Goal: Transaction & Acquisition: Purchase product/service

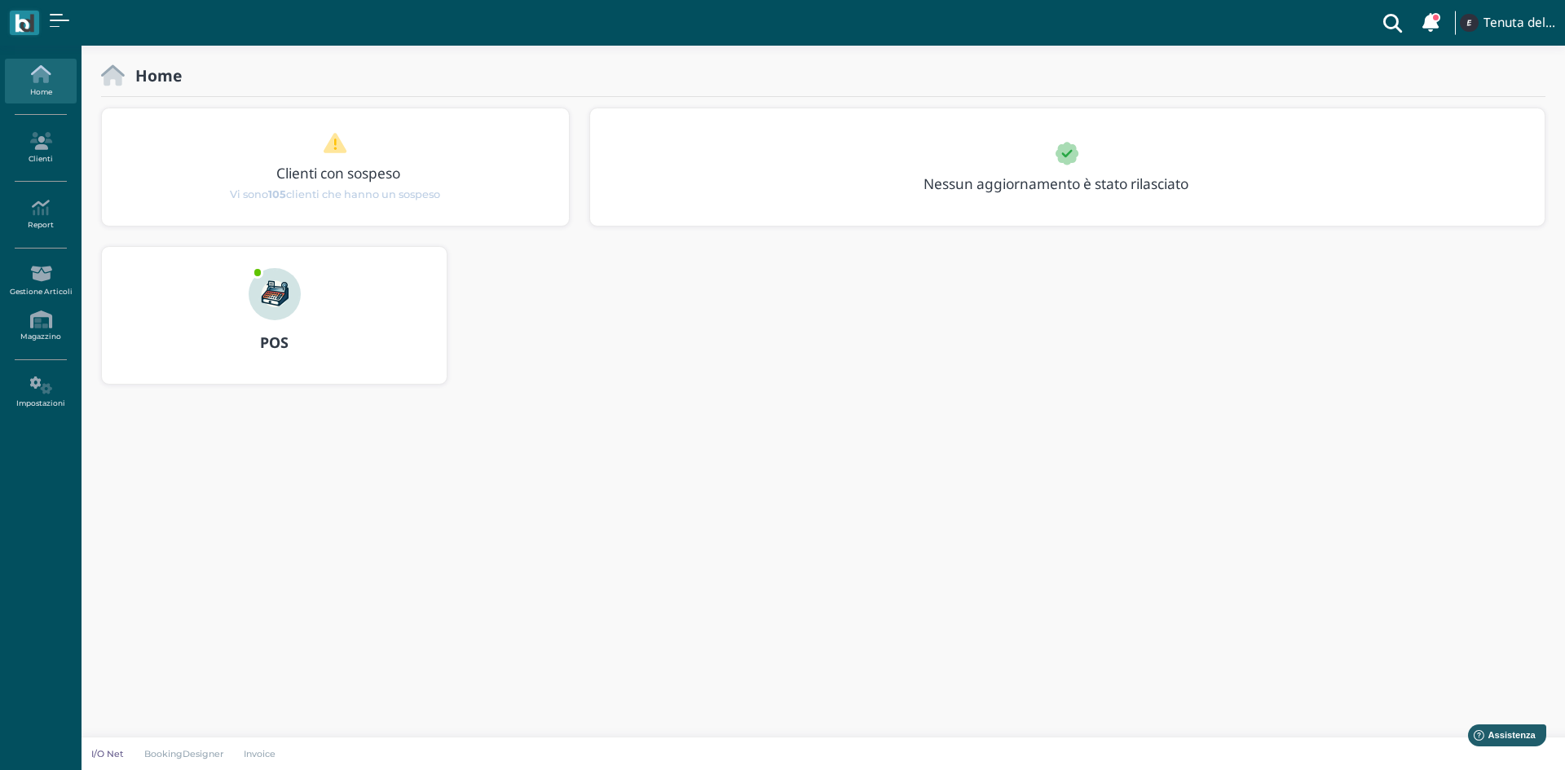
click at [273, 302] on img at bounding box center [275, 294] width 52 height 52
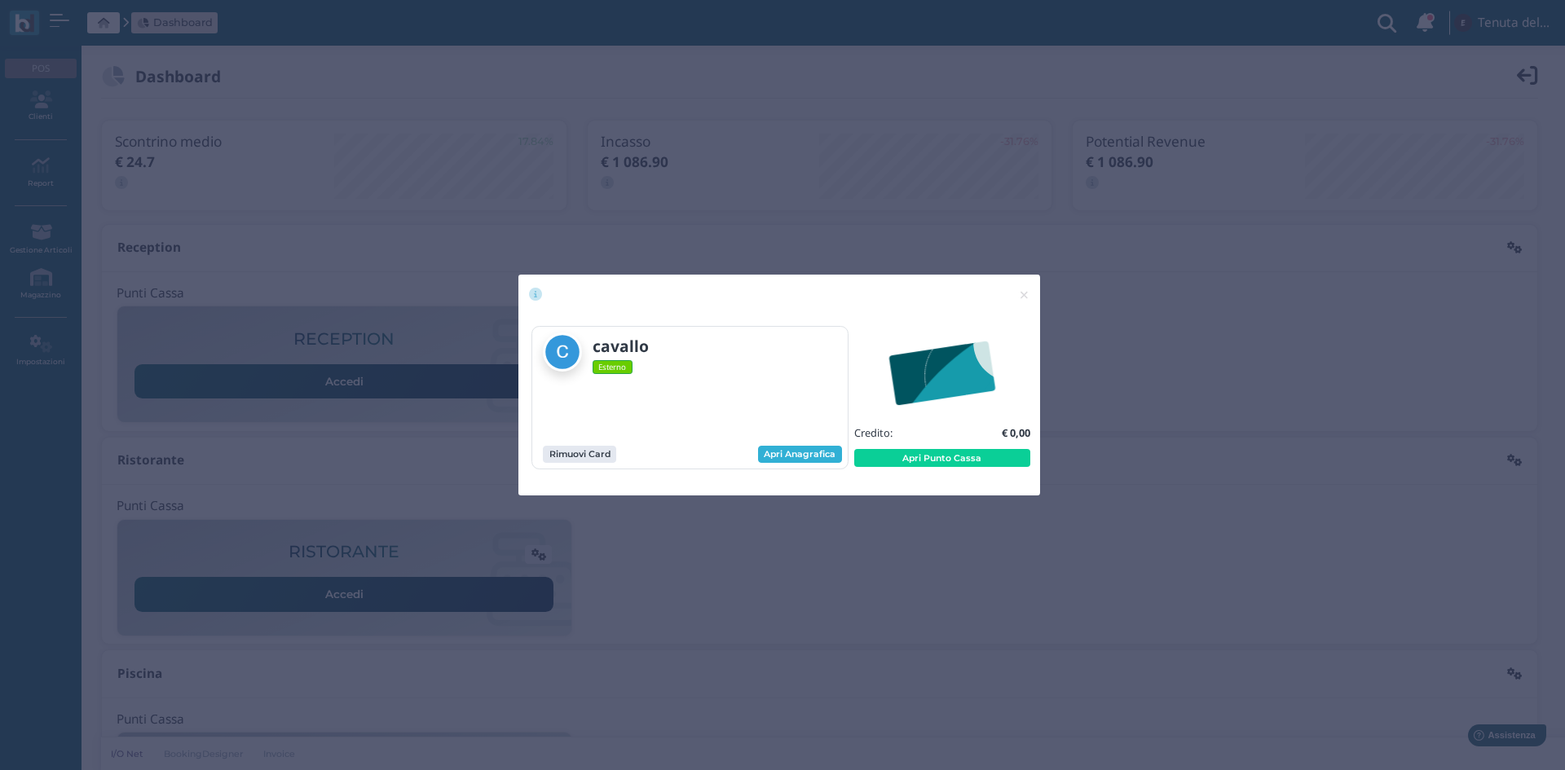
click at [829, 461] on link "Apri Anagrafica" at bounding box center [800, 455] width 84 height 18
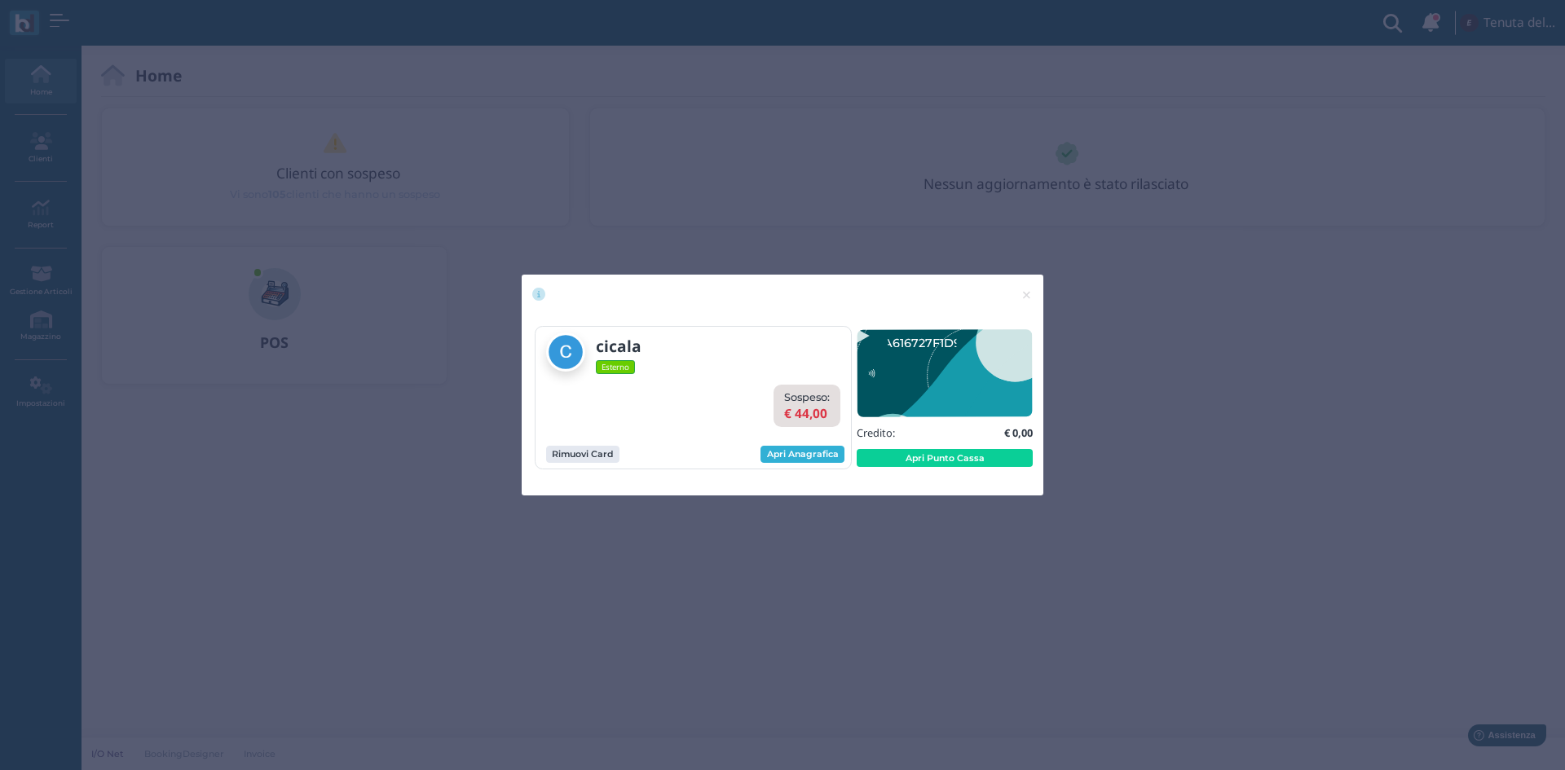
click at [797, 458] on link "Apri Anagrafica" at bounding box center [803, 455] width 84 height 18
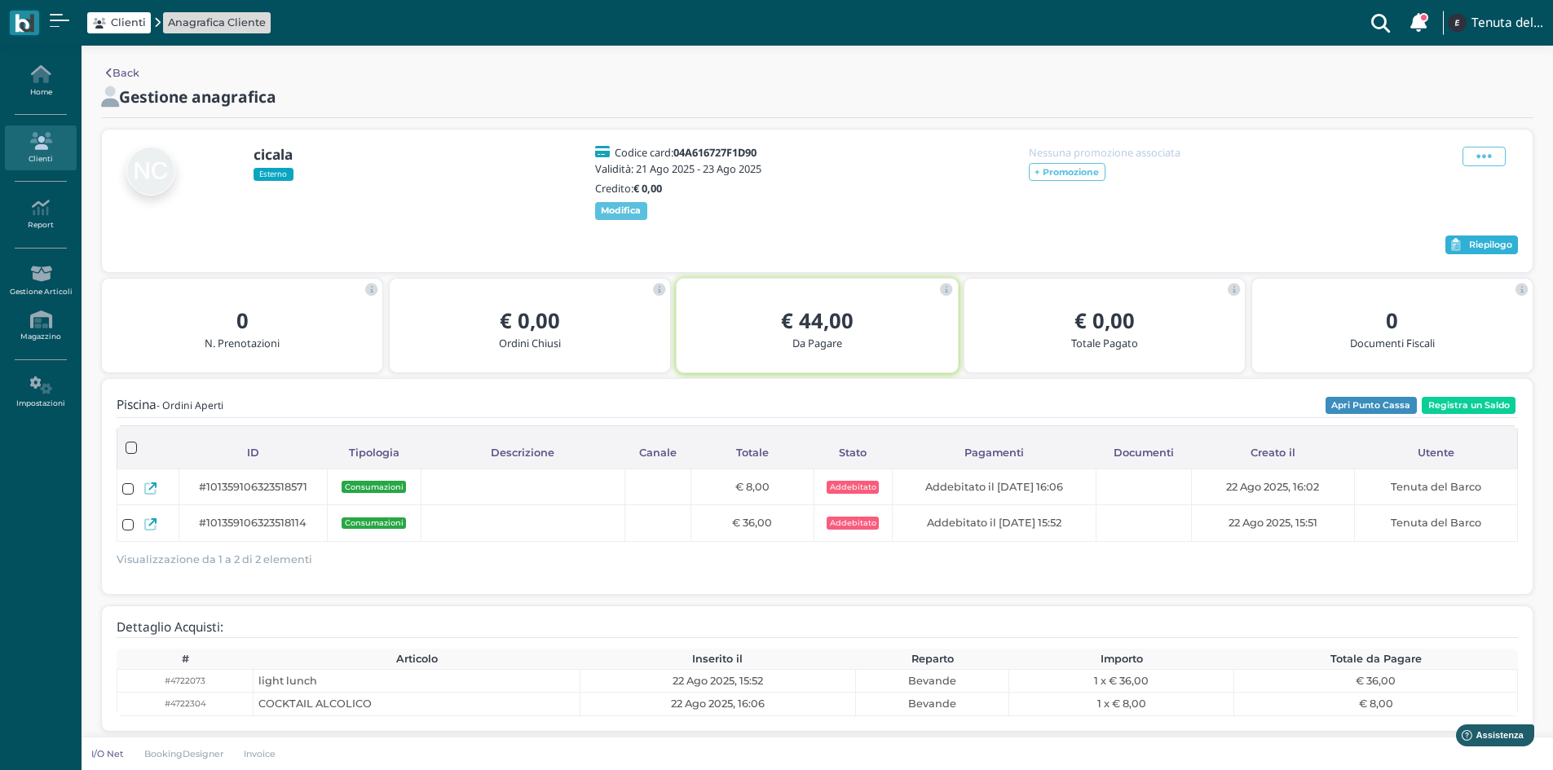
click at [1491, 251] on span "Riepilogo" at bounding box center [1490, 245] width 43 height 11
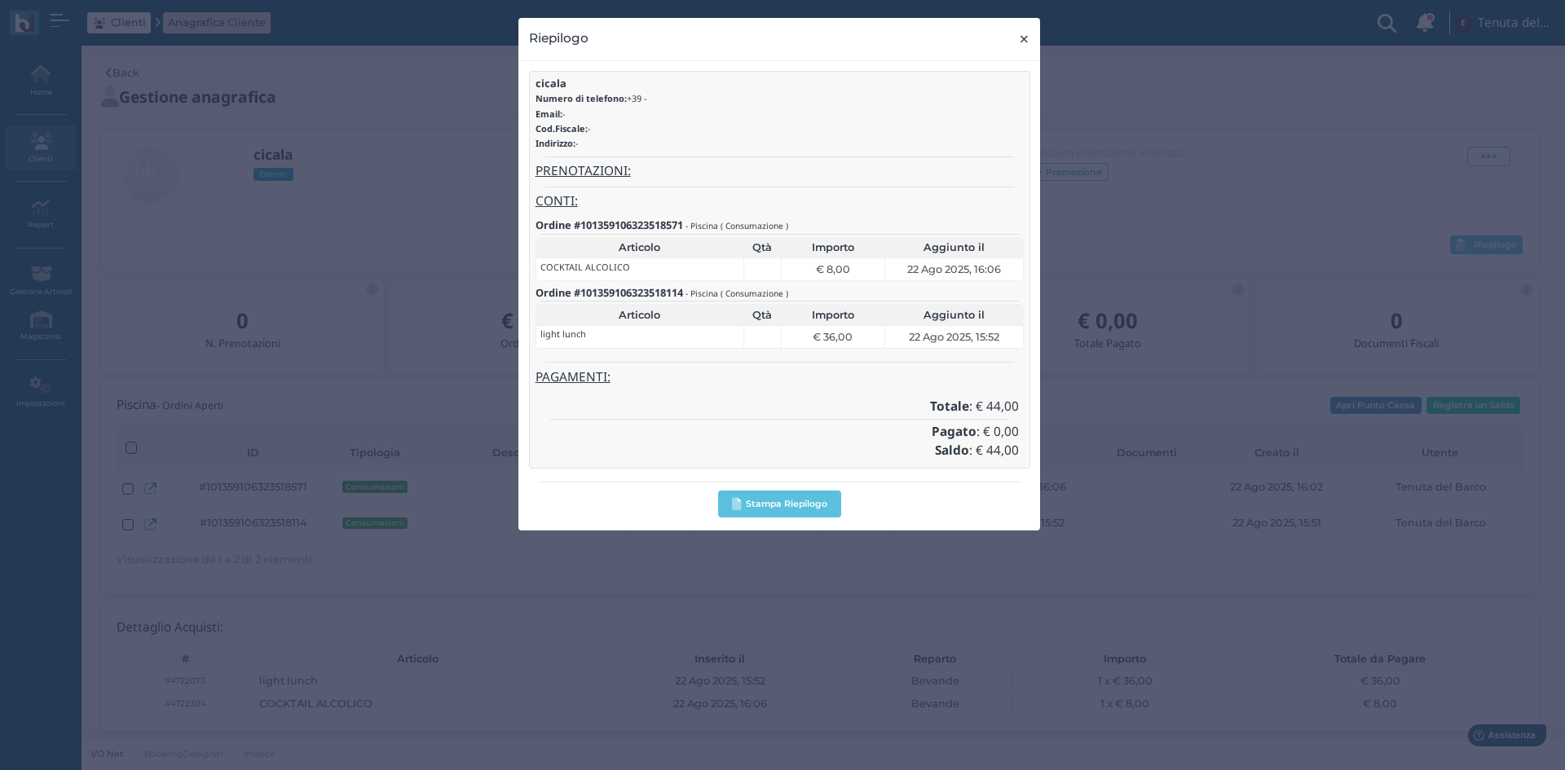
click at [1031, 38] on button "× close" at bounding box center [1024, 39] width 33 height 42
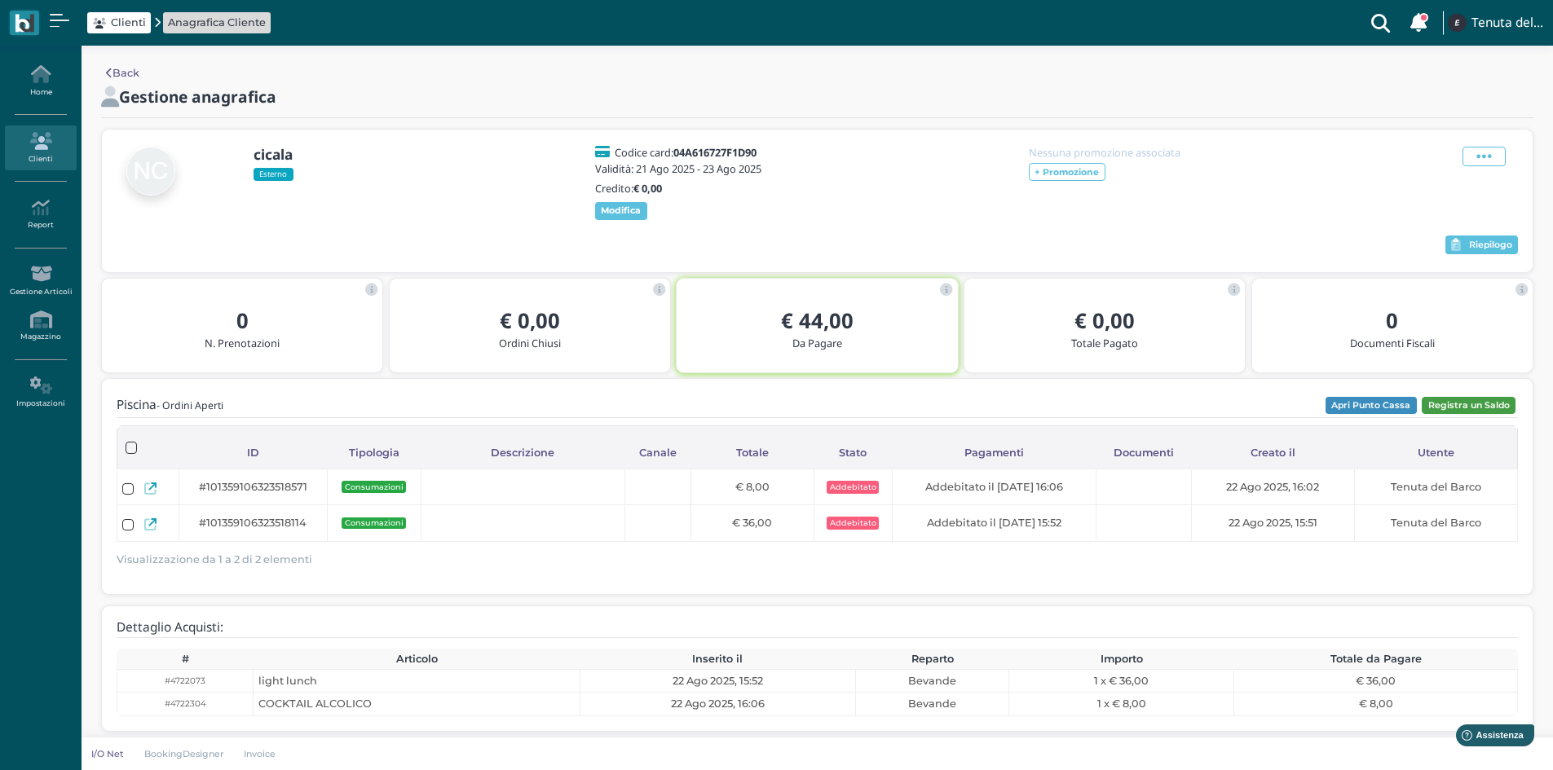
click at [1454, 408] on button "Registra un Saldo" at bounding box center [1469, 406] width 94 height 18
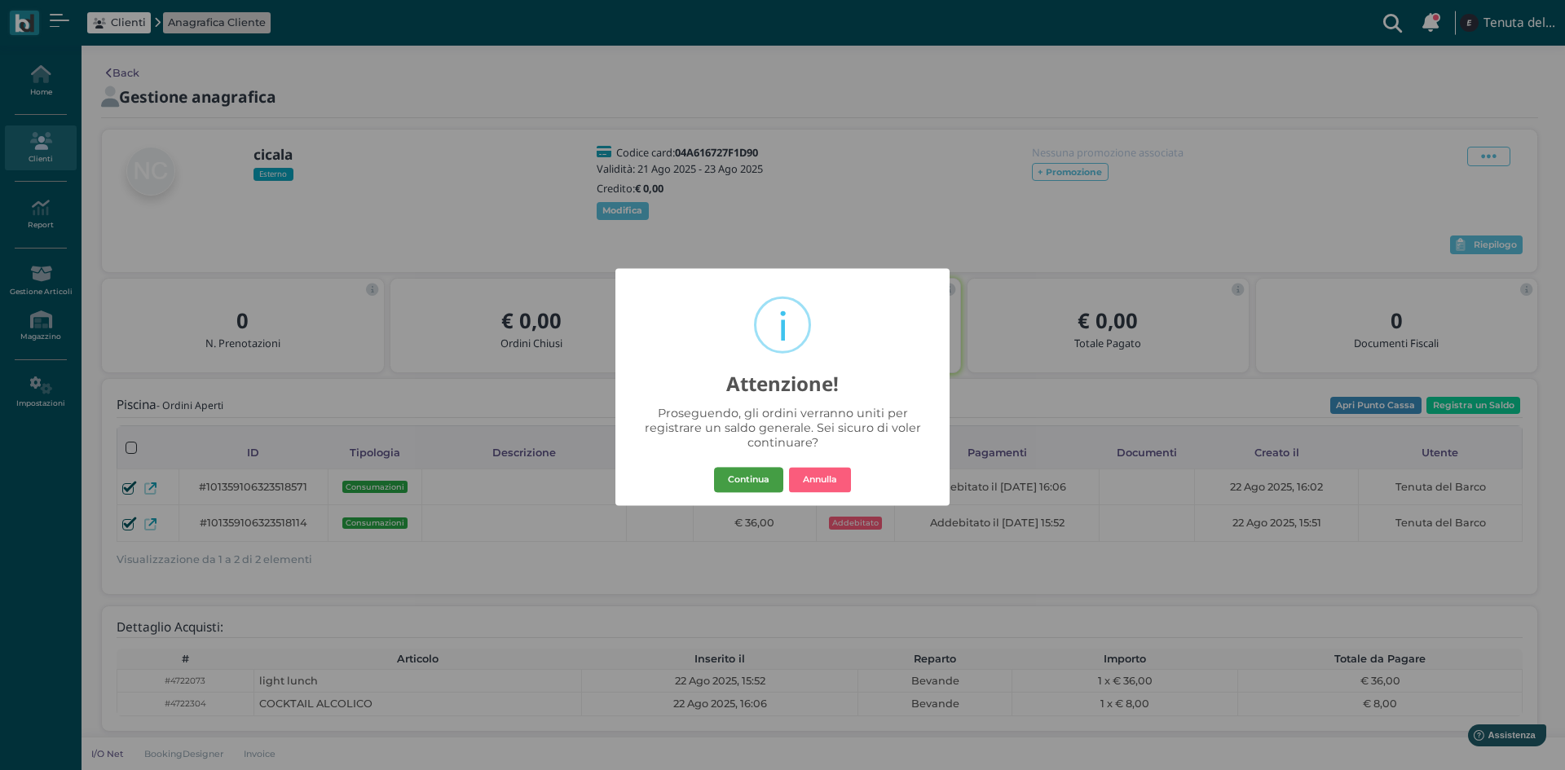
click at [737, 473] on button "Continua" at bounding box center [748, 480] width 69 height 26
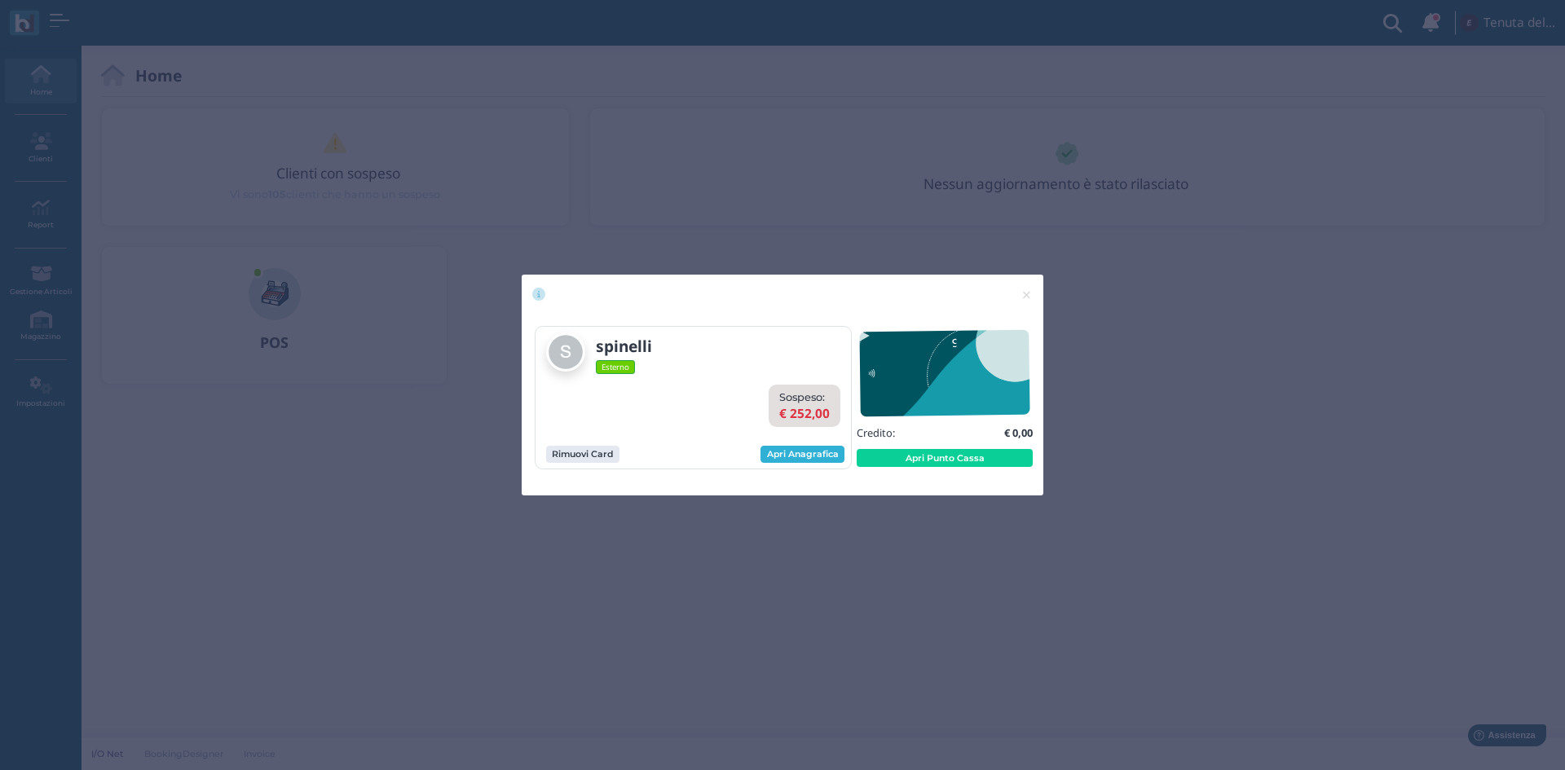
click at [792, 461] on link "Apri Anagrafica" at bounding box center [803, 455] width 84 height 18
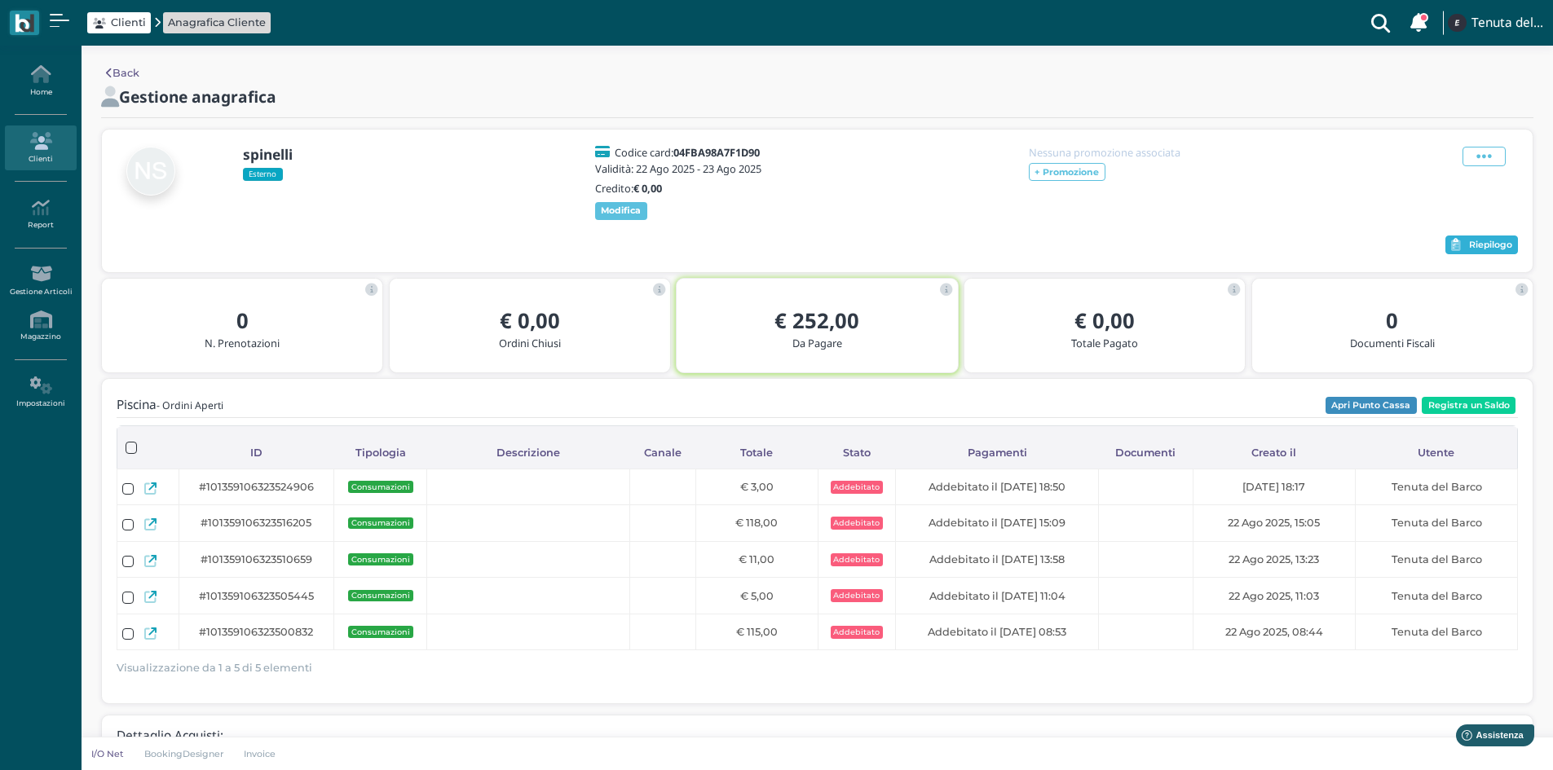
click at [1507, 251] on span "Riepilogo" at bounding box center [1490, 245] width 43 height 11
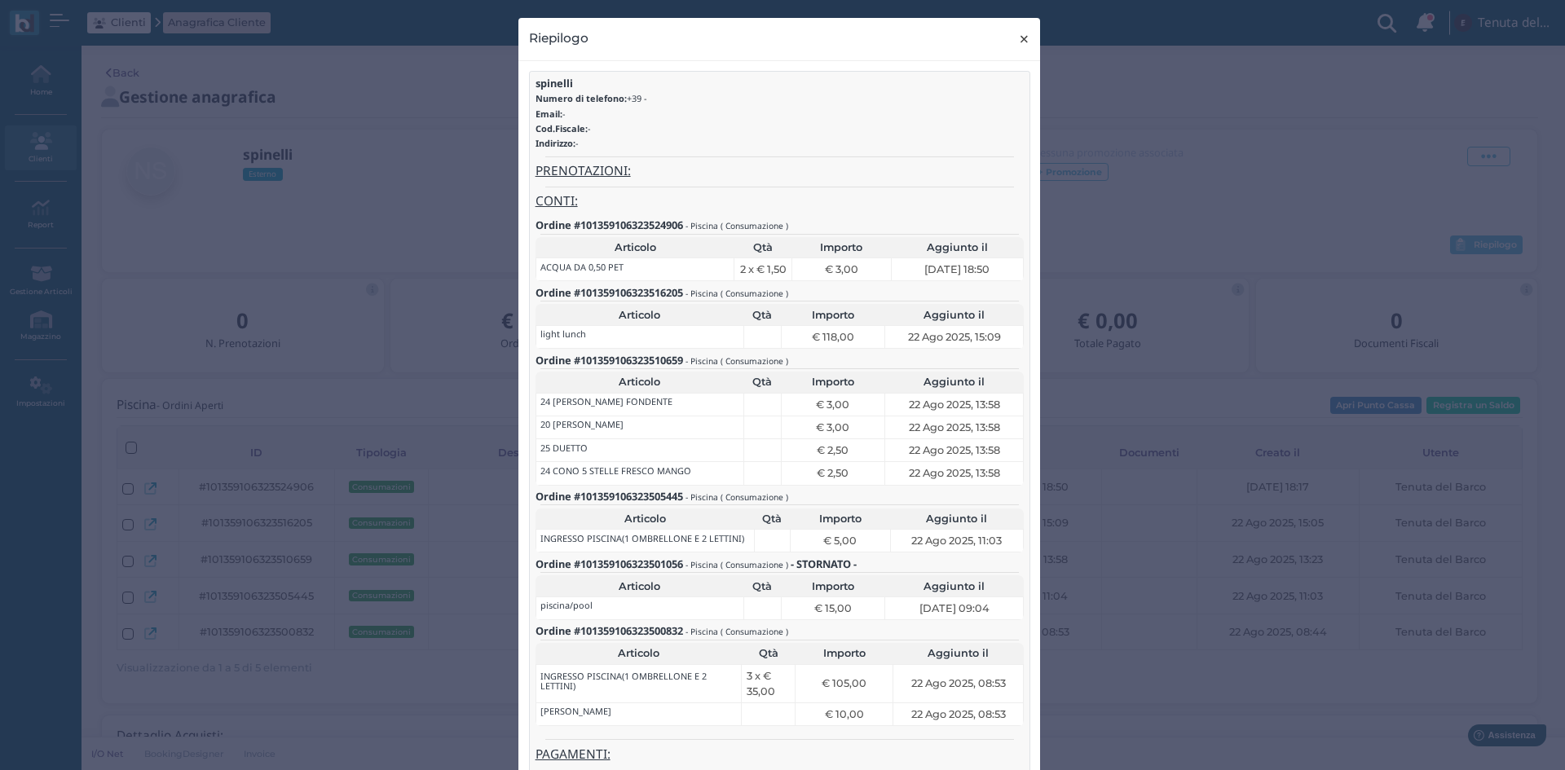
click at [1018, 41] on span "×" at bounding box center [1024, 39] width 12 height 21
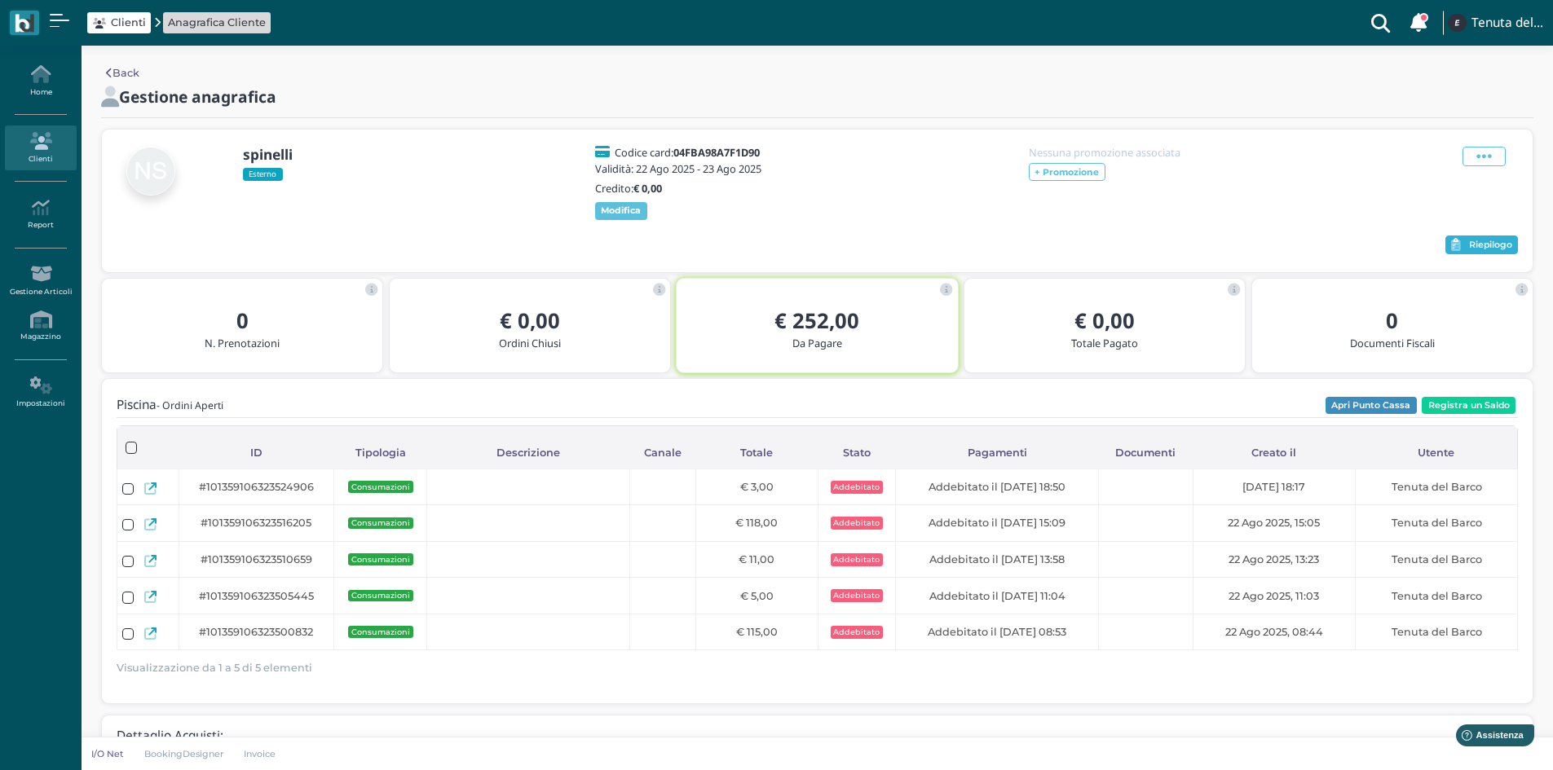
click at [1500, 251] on span "Riepilogo" at bounding box center [1490, 245] width 43 height 11
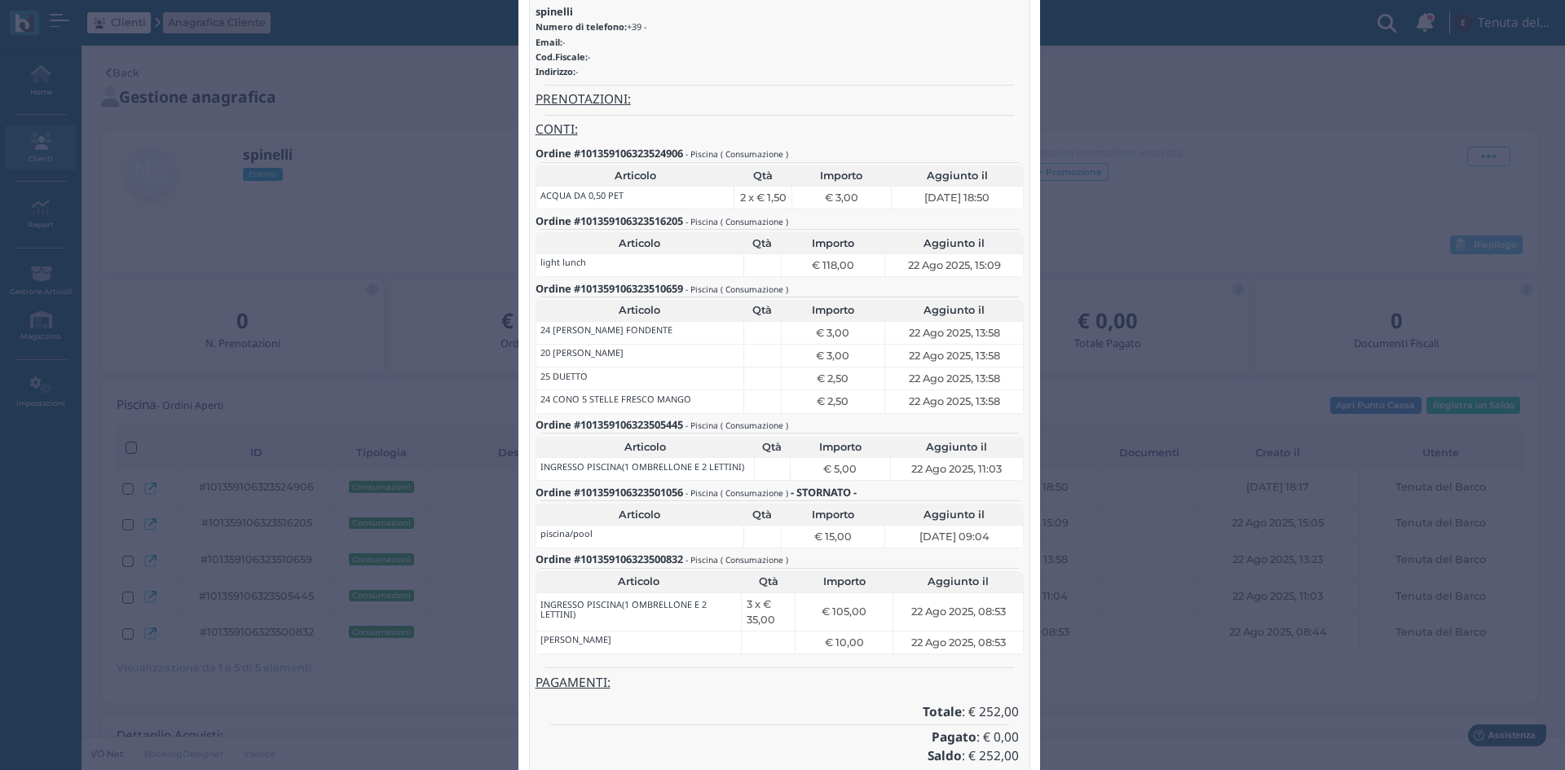
scroll to position [196, 0]
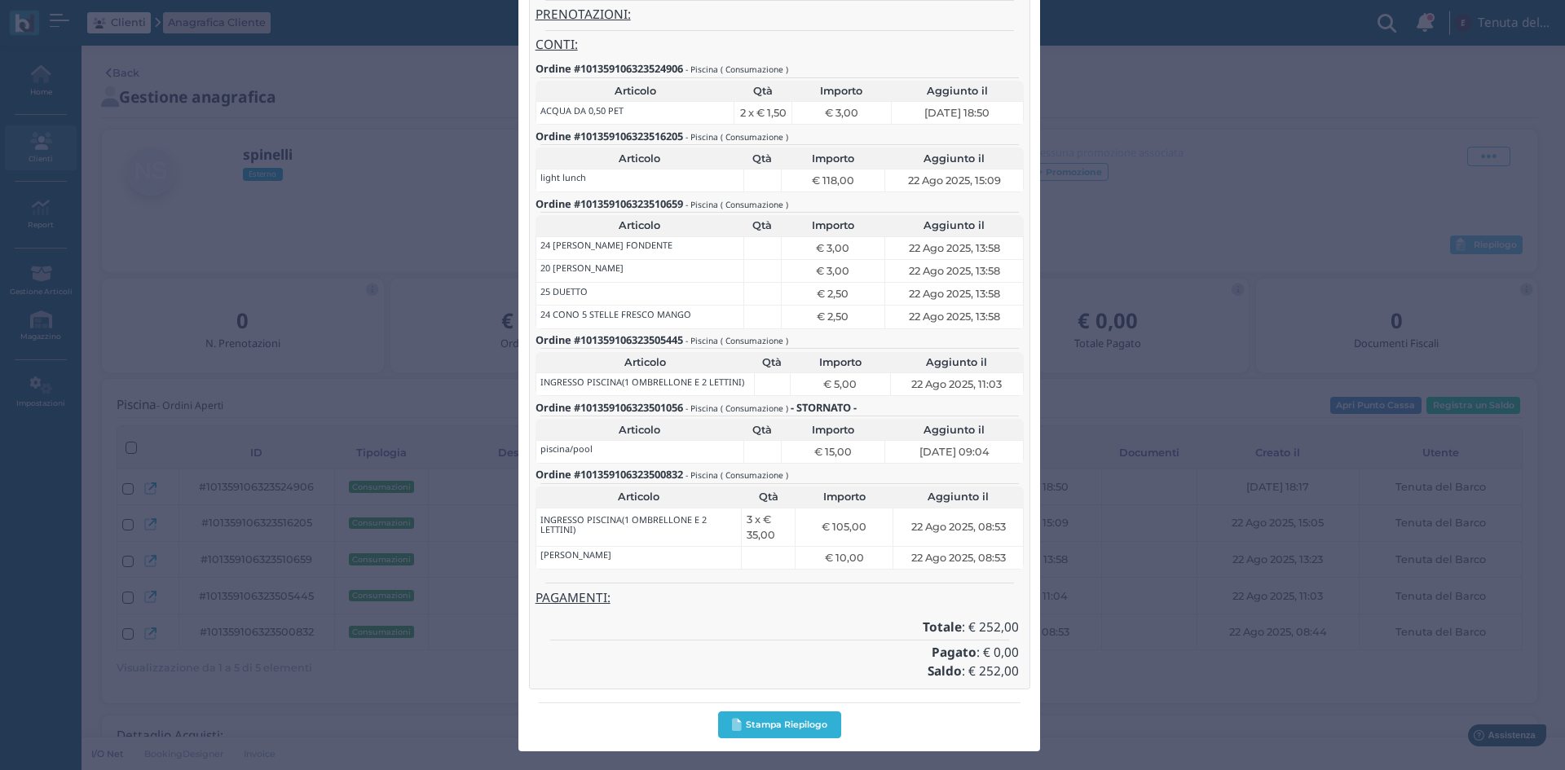
click at [786, 730] on button "Stampa Riepilogo" at bounding box center [779, 725] width 123 height 27
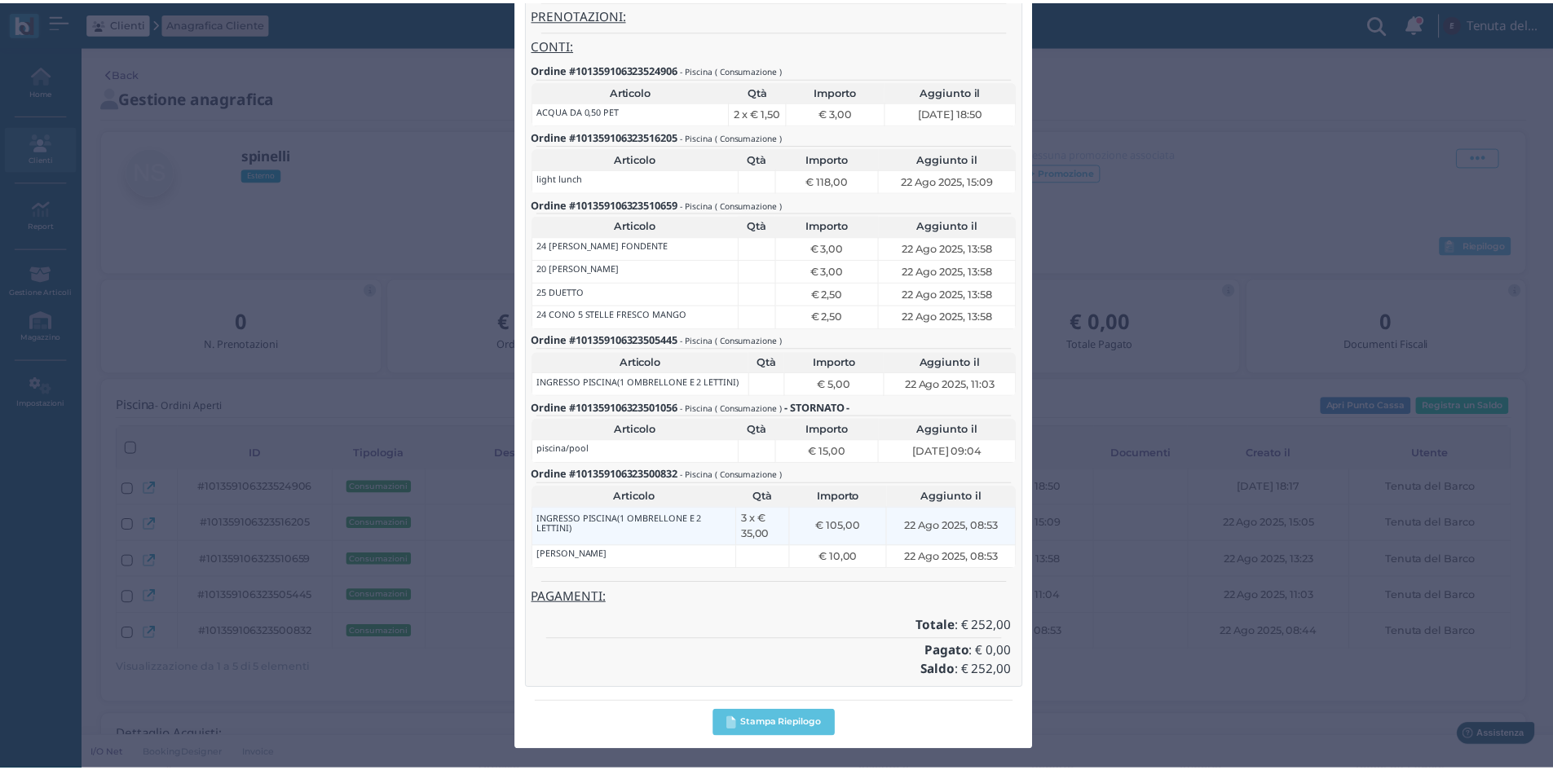
scroll to position [0, 0]
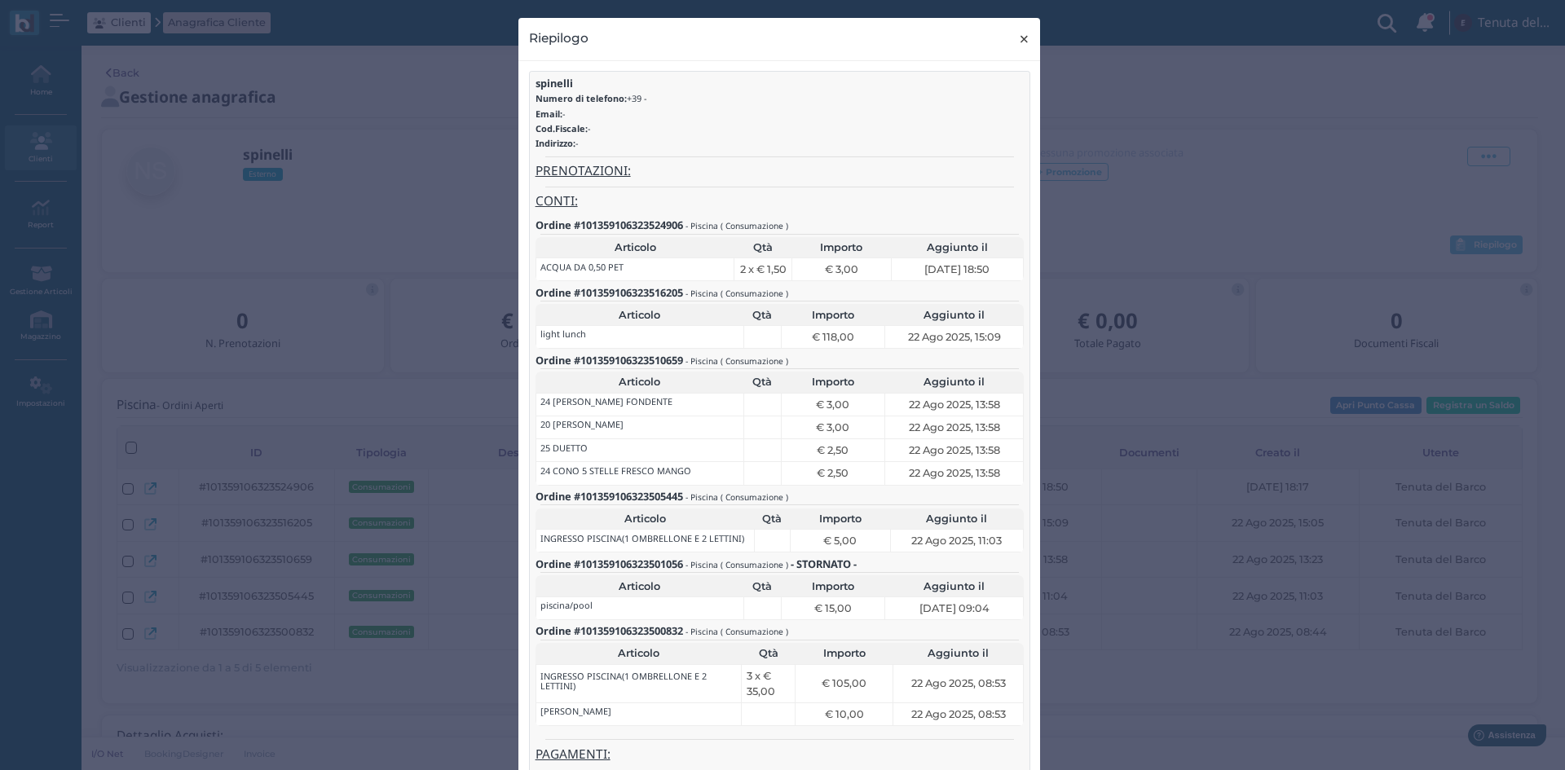
click at [1021, 42] on span "×" at bounding box center [1024, 39] width 12 height 21
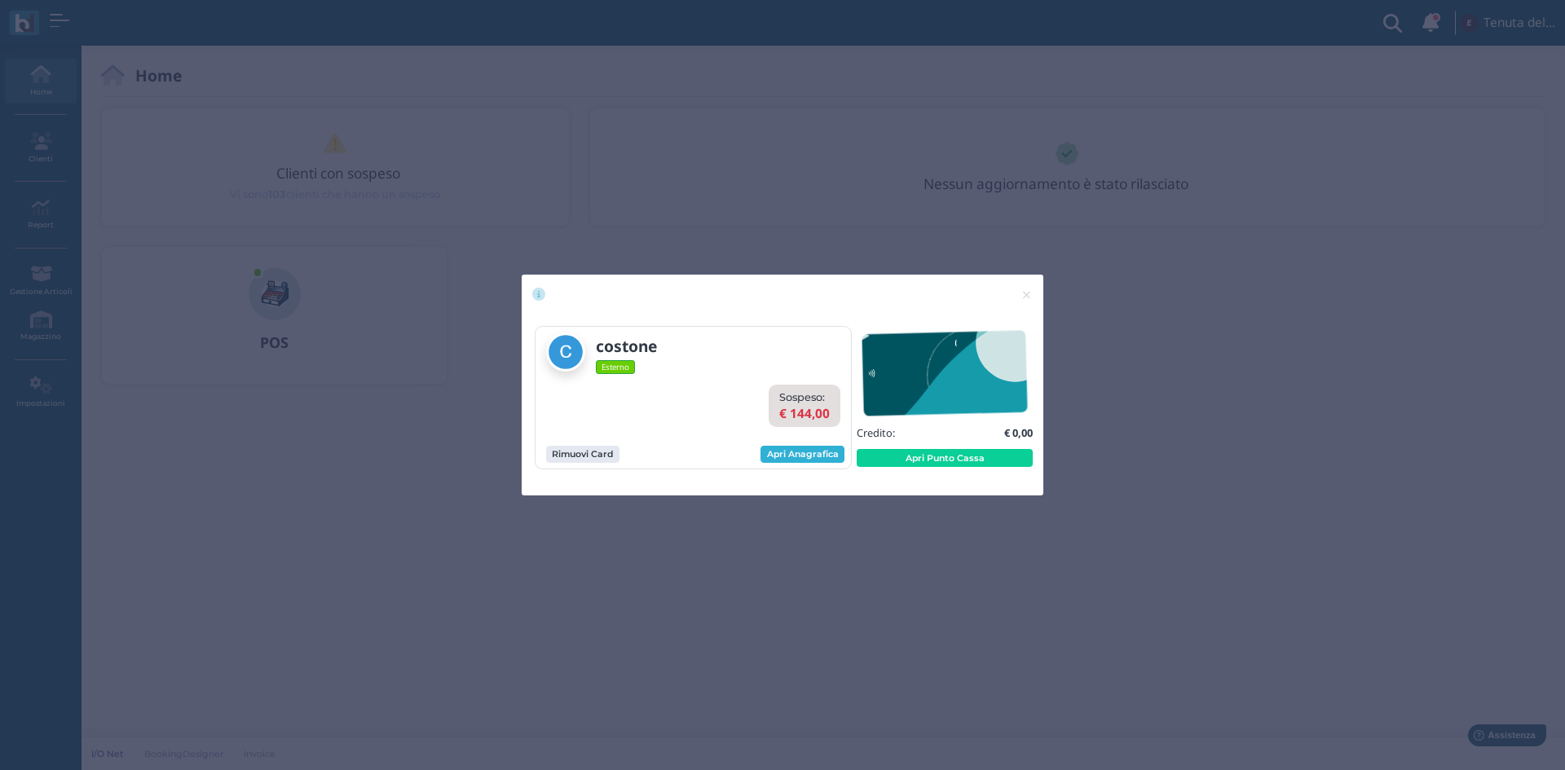
click at [809, 450] on link "Apri Anagrafica" at bounding box center [803, 455] width 84 height 18
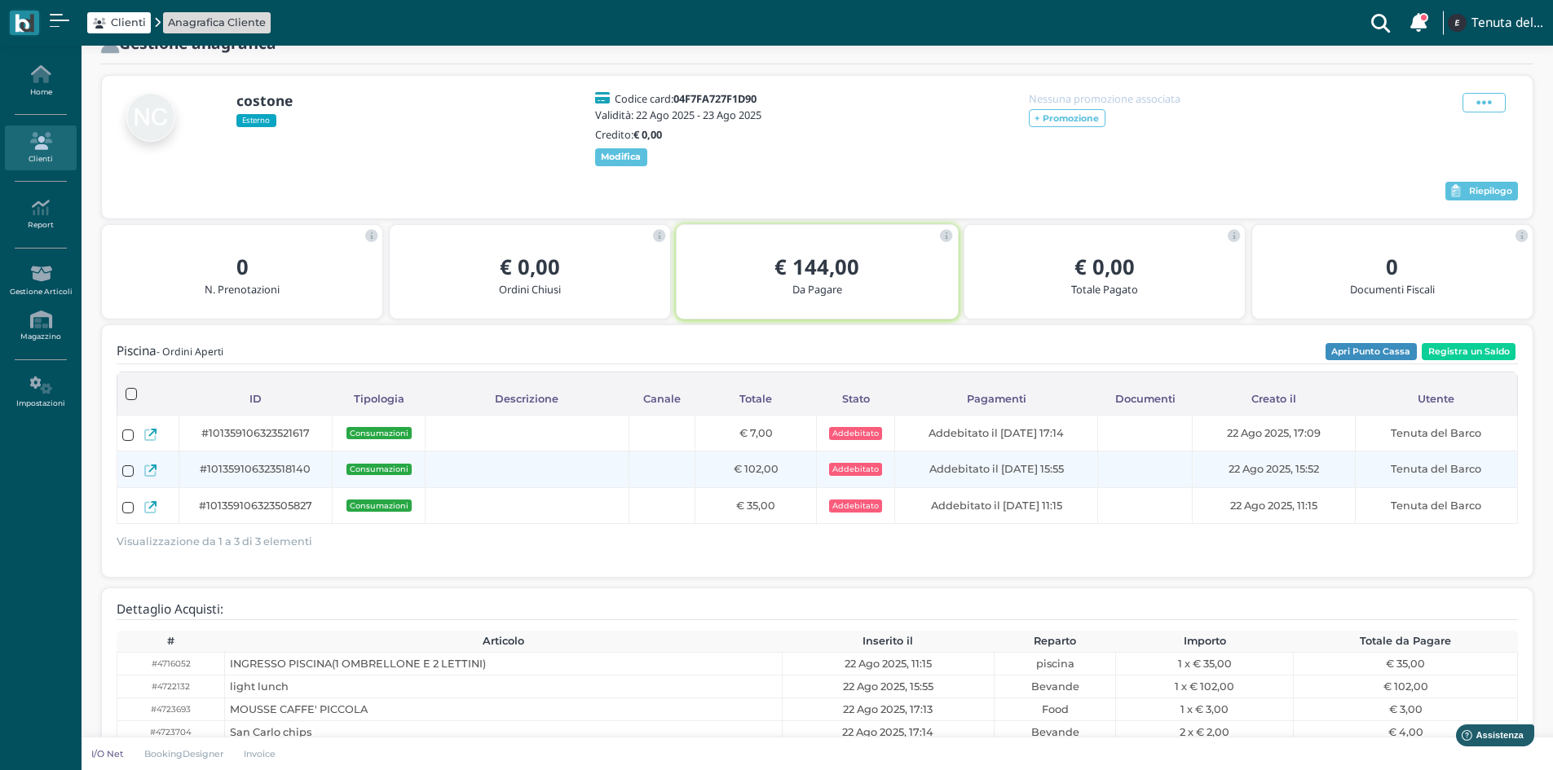
scroll to position [82, 0]
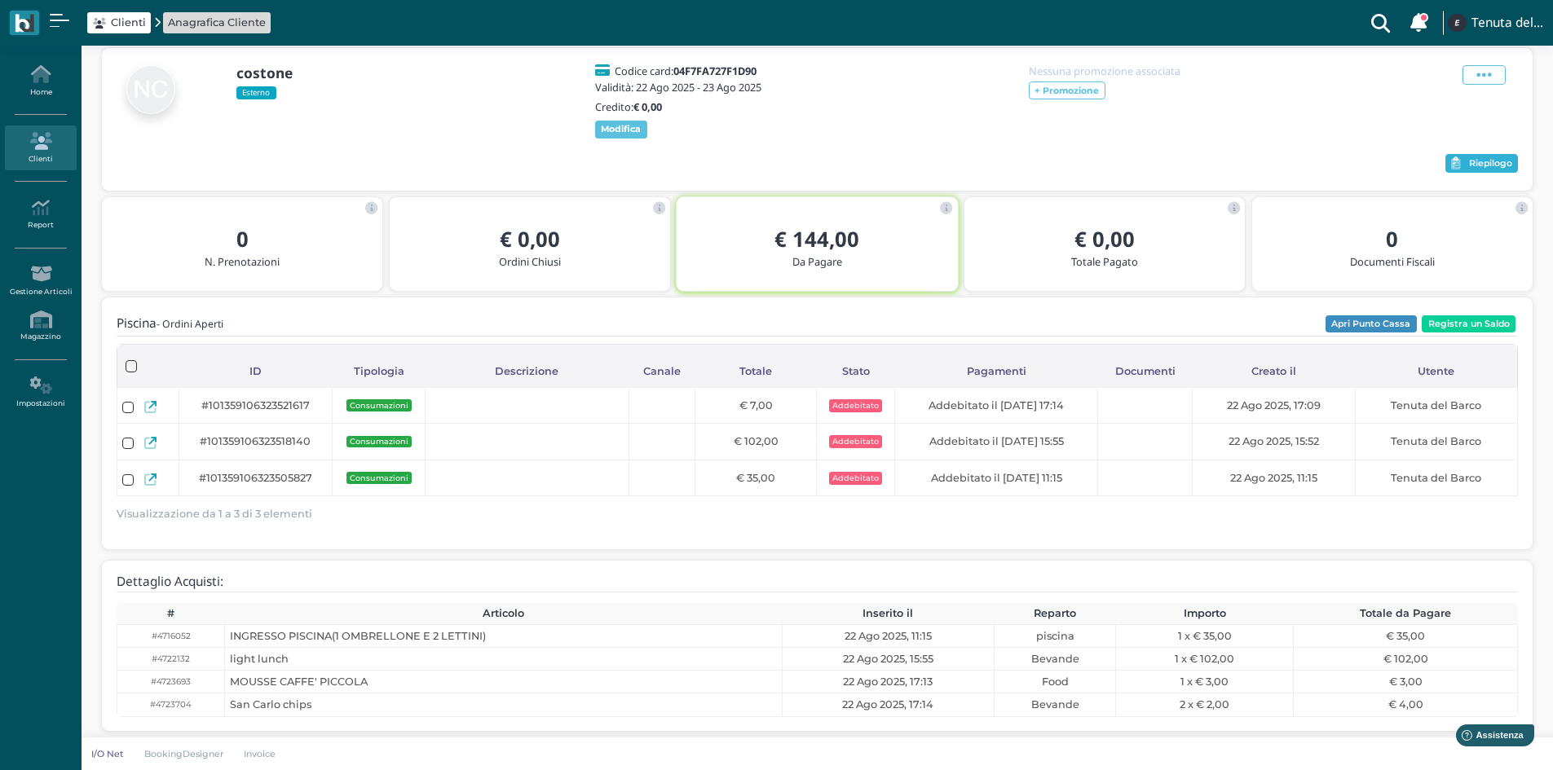
click at [1487, 170] on span "Riepilogo" at bounding box center [1490, 163] width 43 height 11
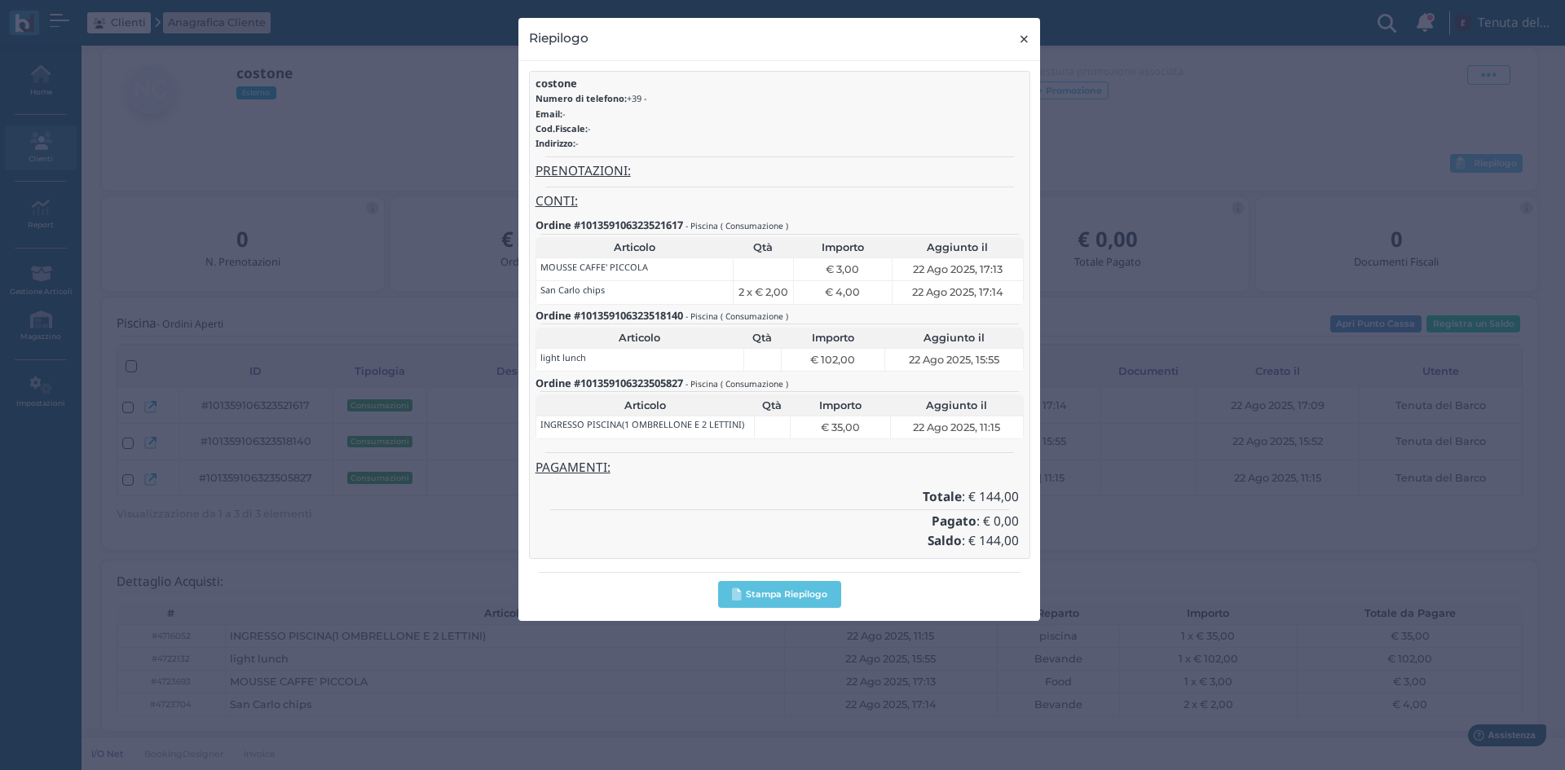
click at [1032, 33] on button "× close" at bounding box center [1024, 39] width 33 height 42
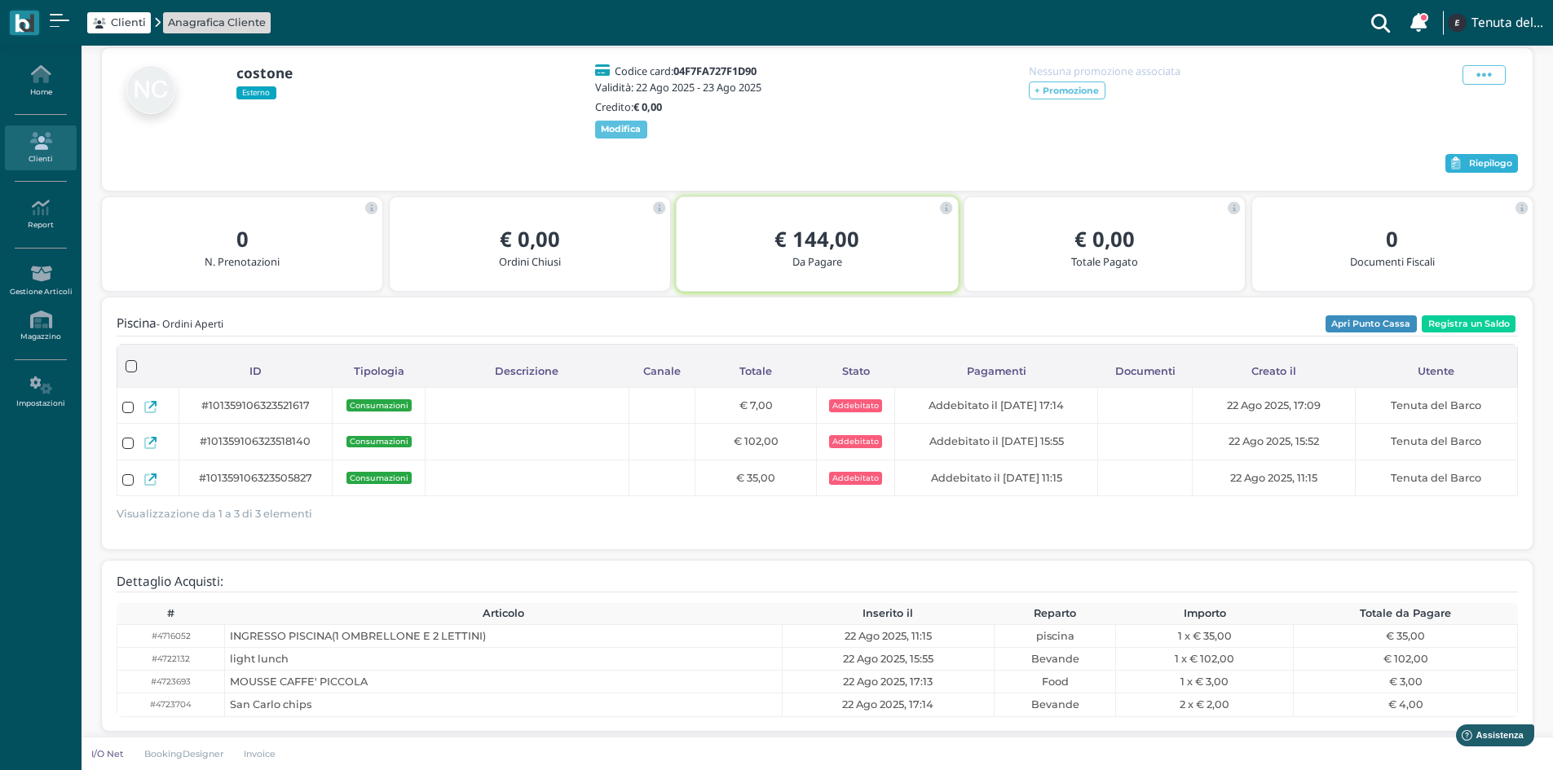
click at [1464, 170] on button "Riepilogo" at bounding box center [1481, 164] width 73 height 20
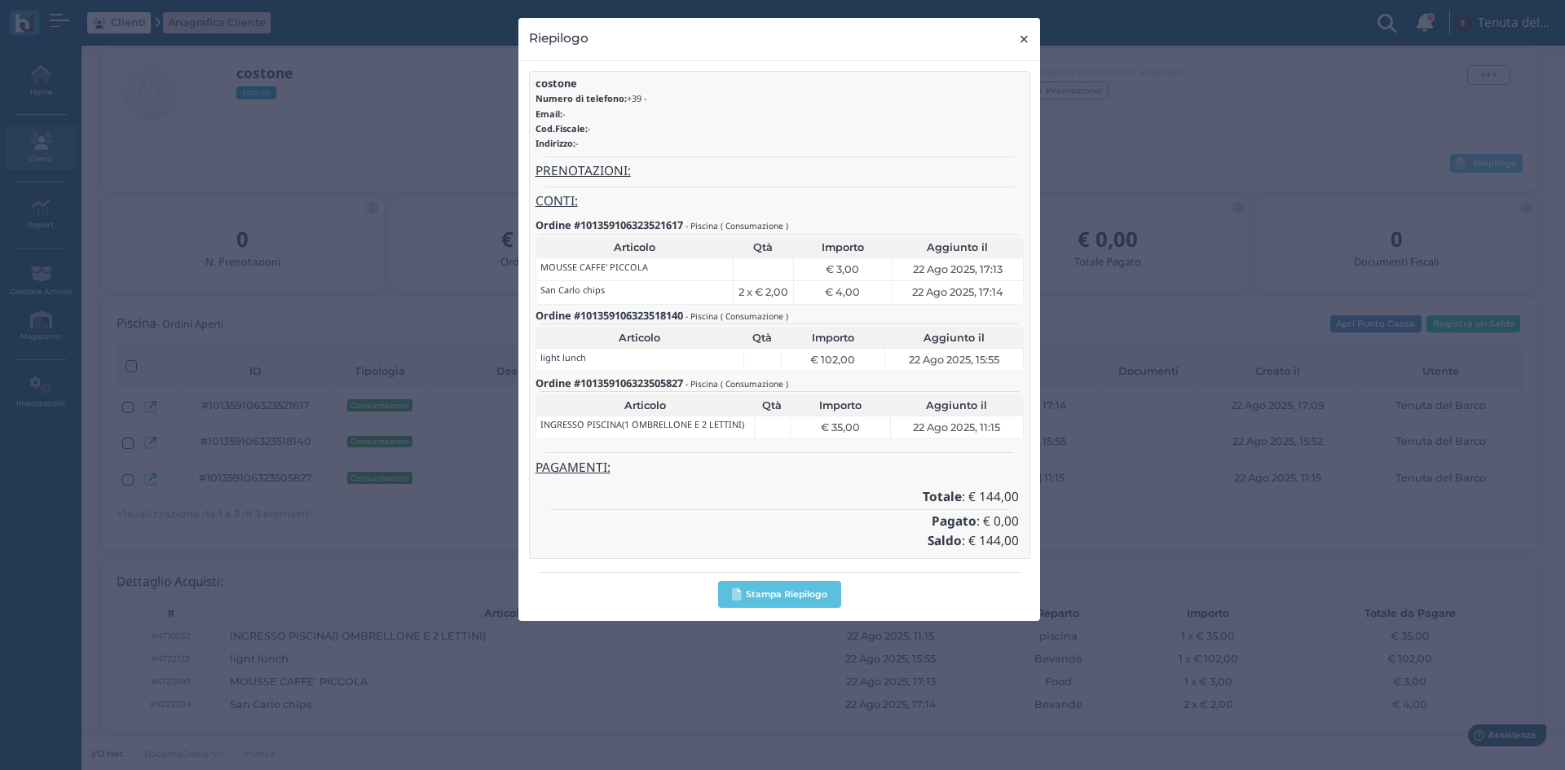
click at [1019, 44] on span "×" at bounding box center [1024, 39] width 12 height 21
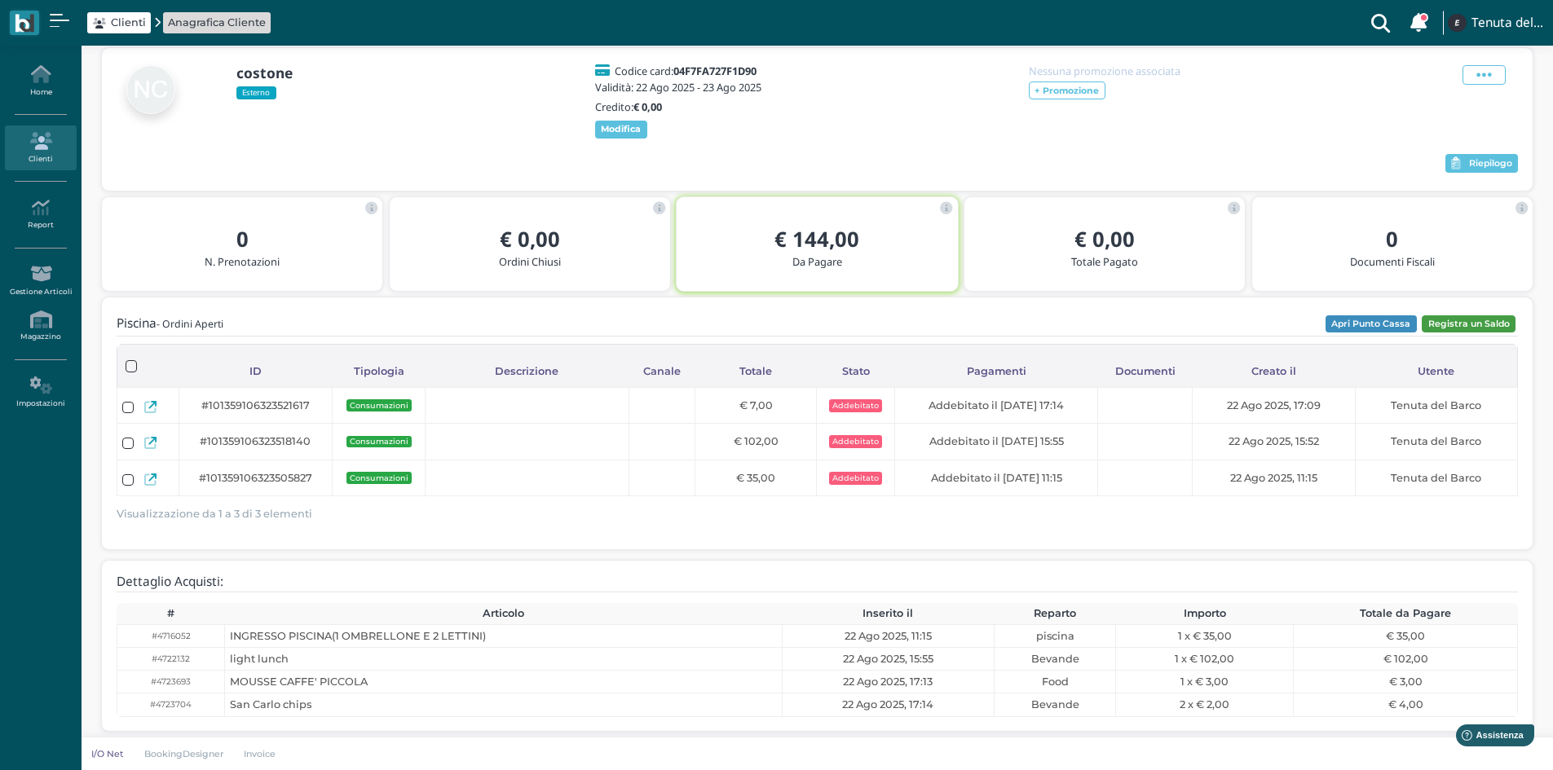
click at [1448, 331] on button "Registra un Saldo" at bounding box center [1469, 325] width 94 height 18
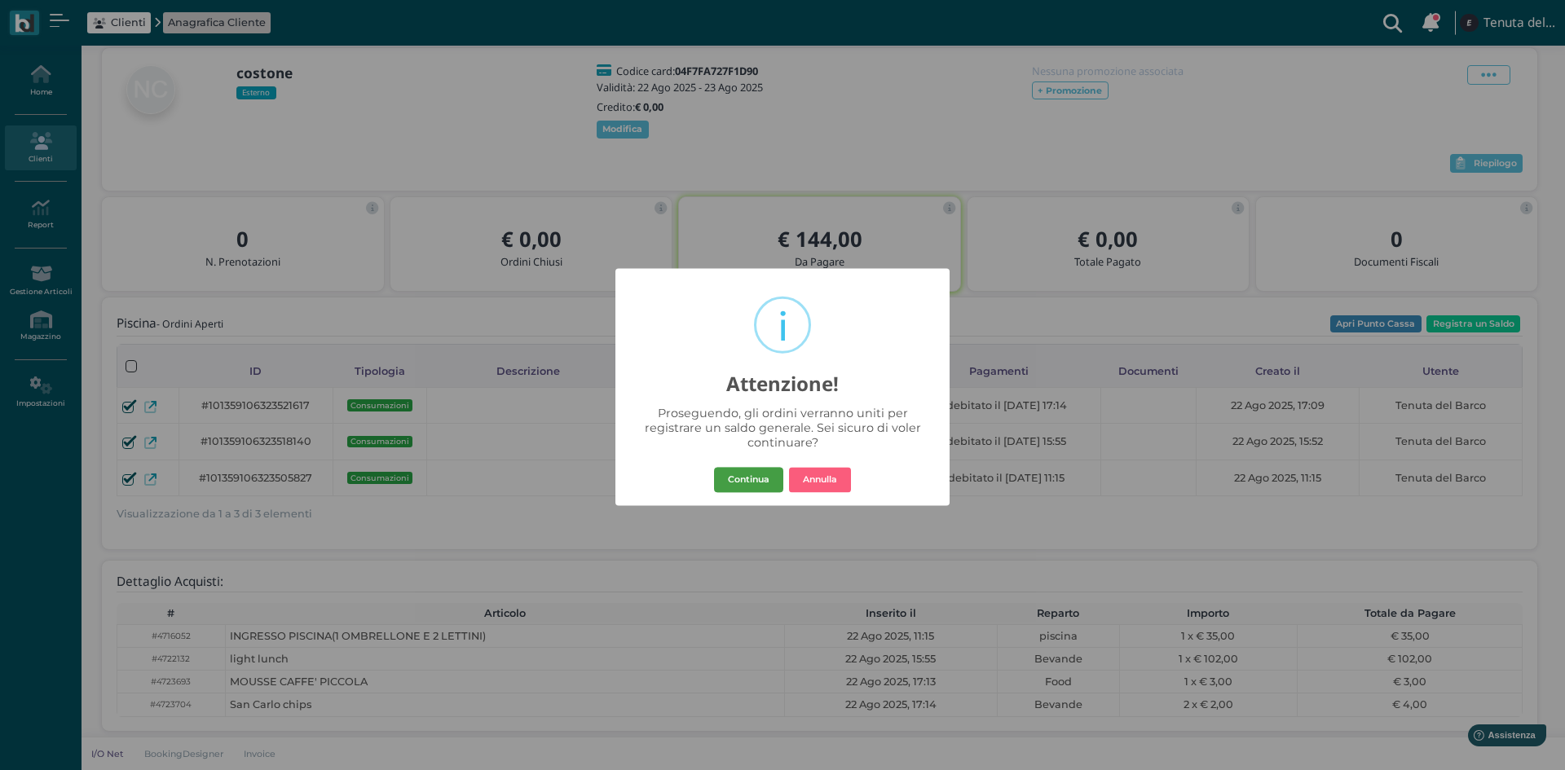
click at [735, 479] on button "Continua" at bounding box center [748, 480] width 69 height 26
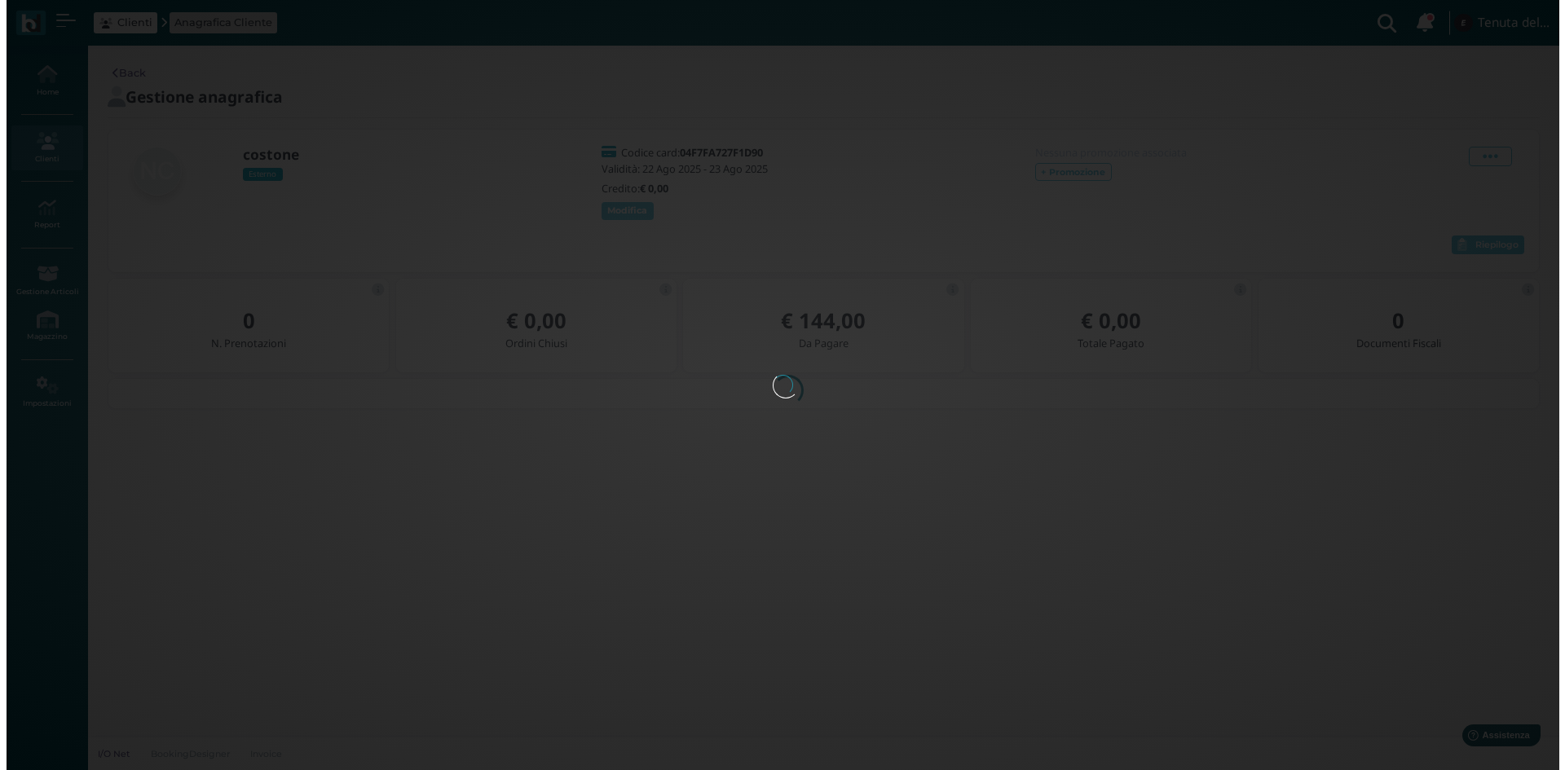
scroll to position [0, 0]
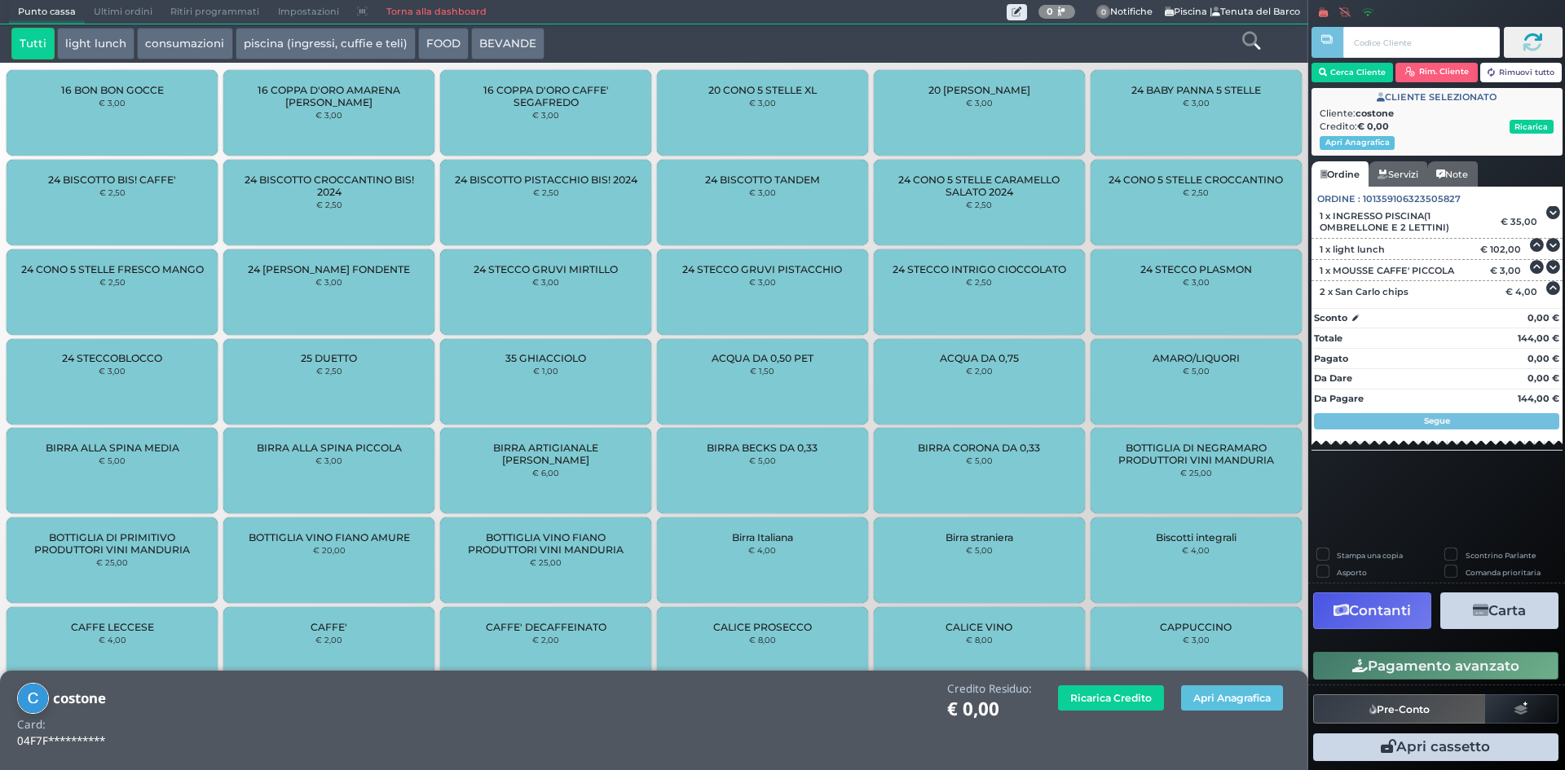
click at [1370, 605] on button "Contanti" at bounding box center [1372, 611] width 118 height 37
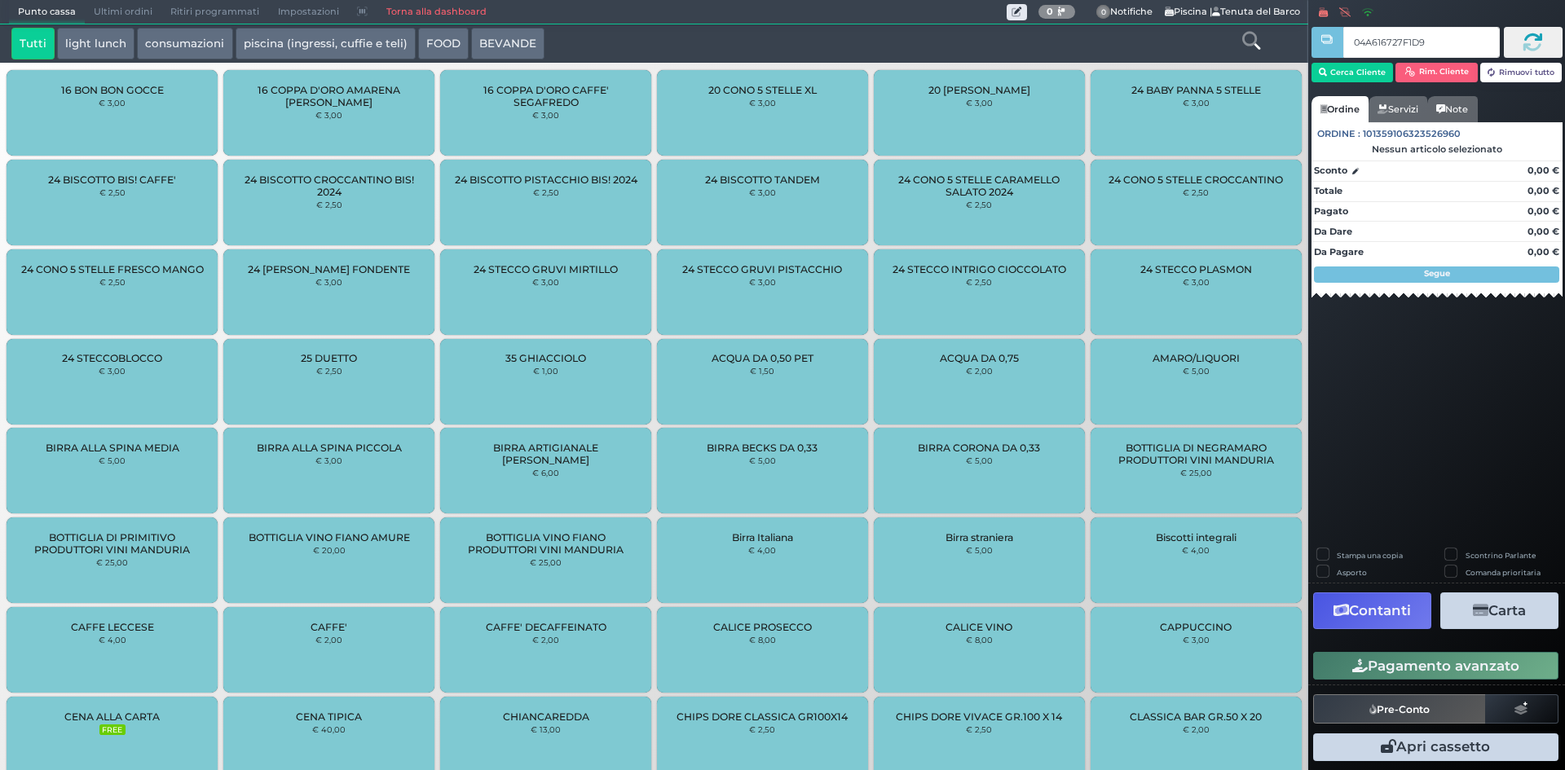
type input "04A616727F1D90"
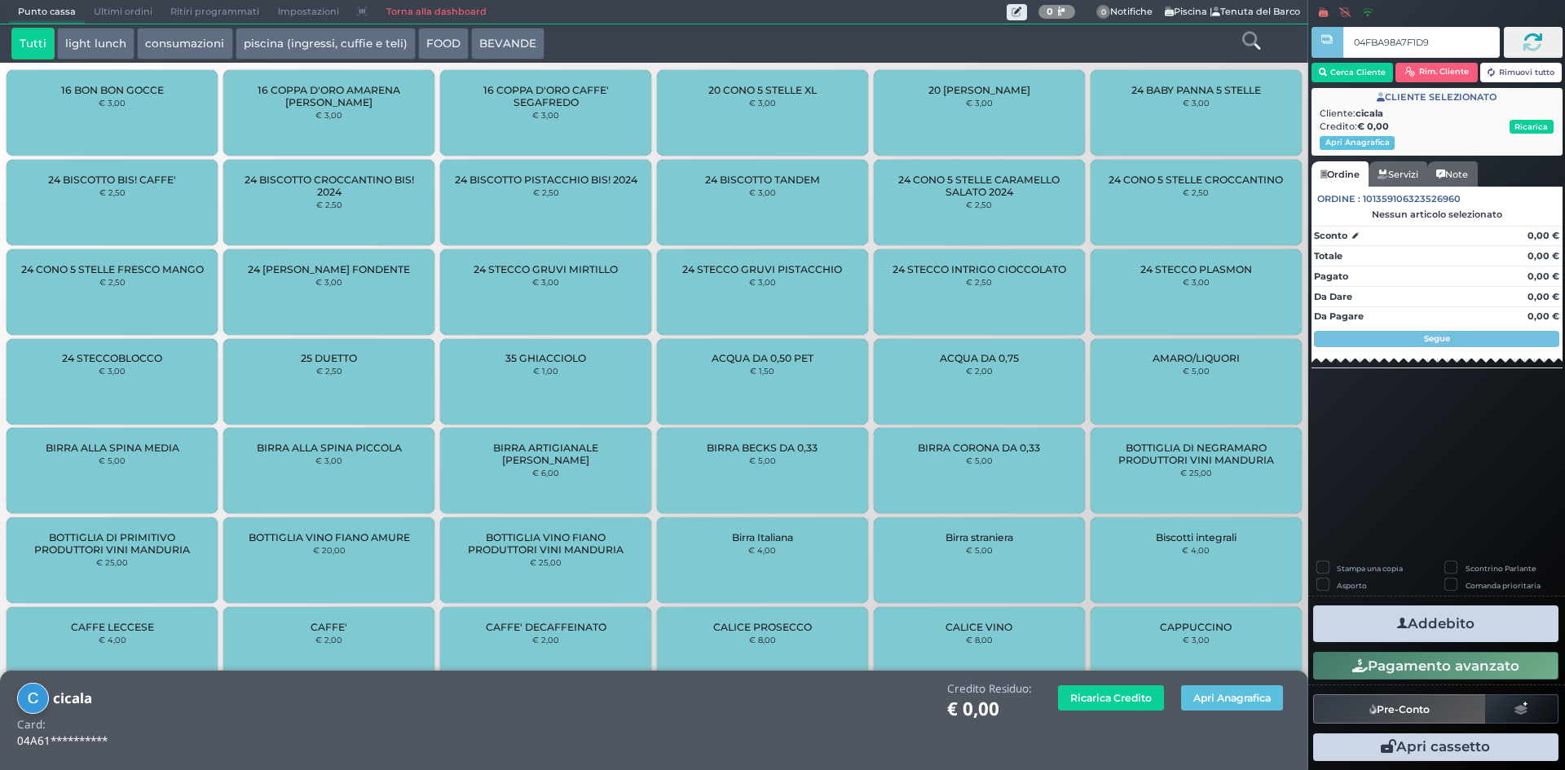
type input "04FBA98A7F1D90"
click at [1232, 699] on button "Apri Anagrafica" at bounding box center [1232, 698] width 102 height 25
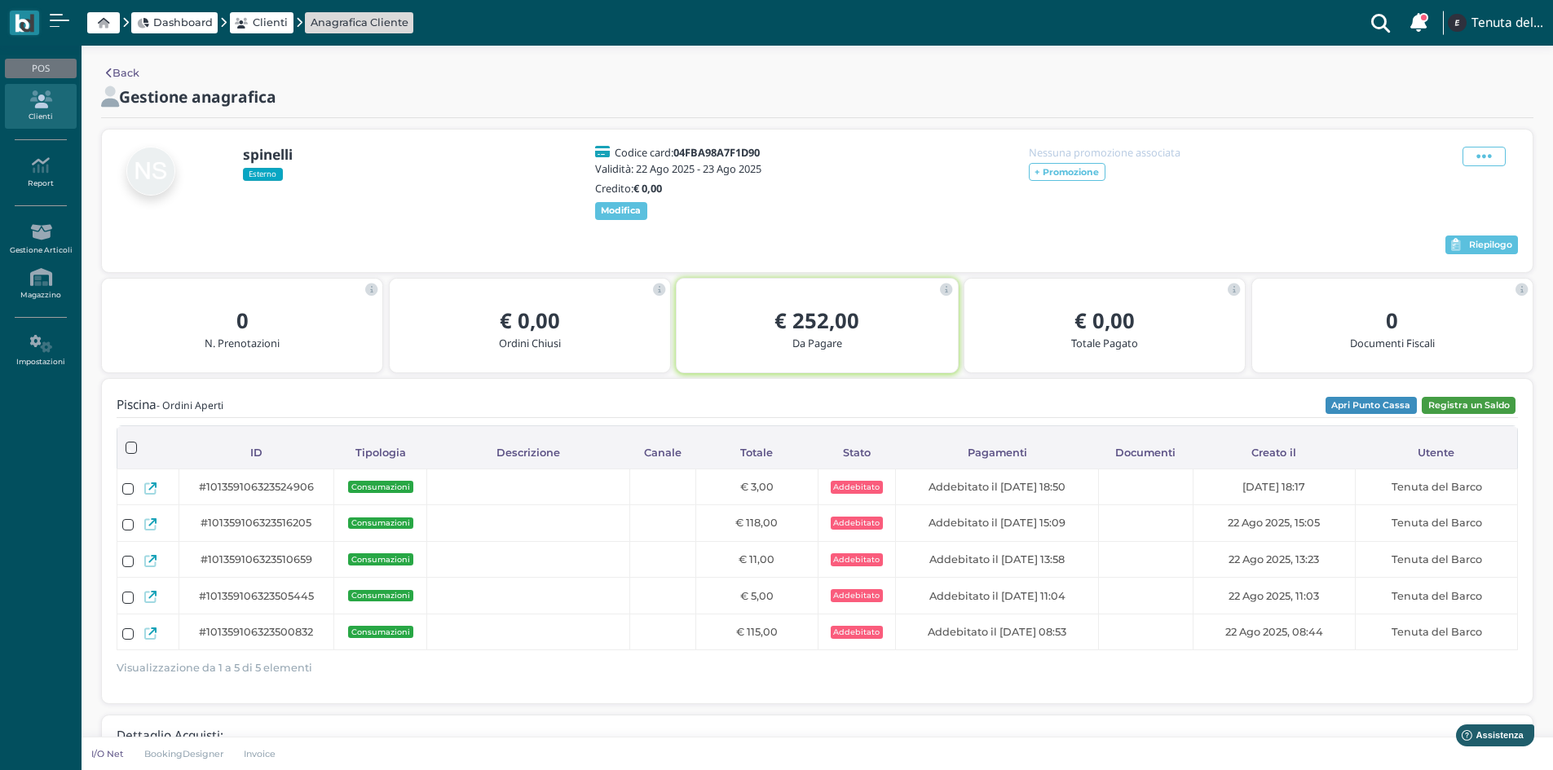
click at [1458, 413] on button "Registra un Saldo" at bounding box center [1469, 406] width 94 height 18
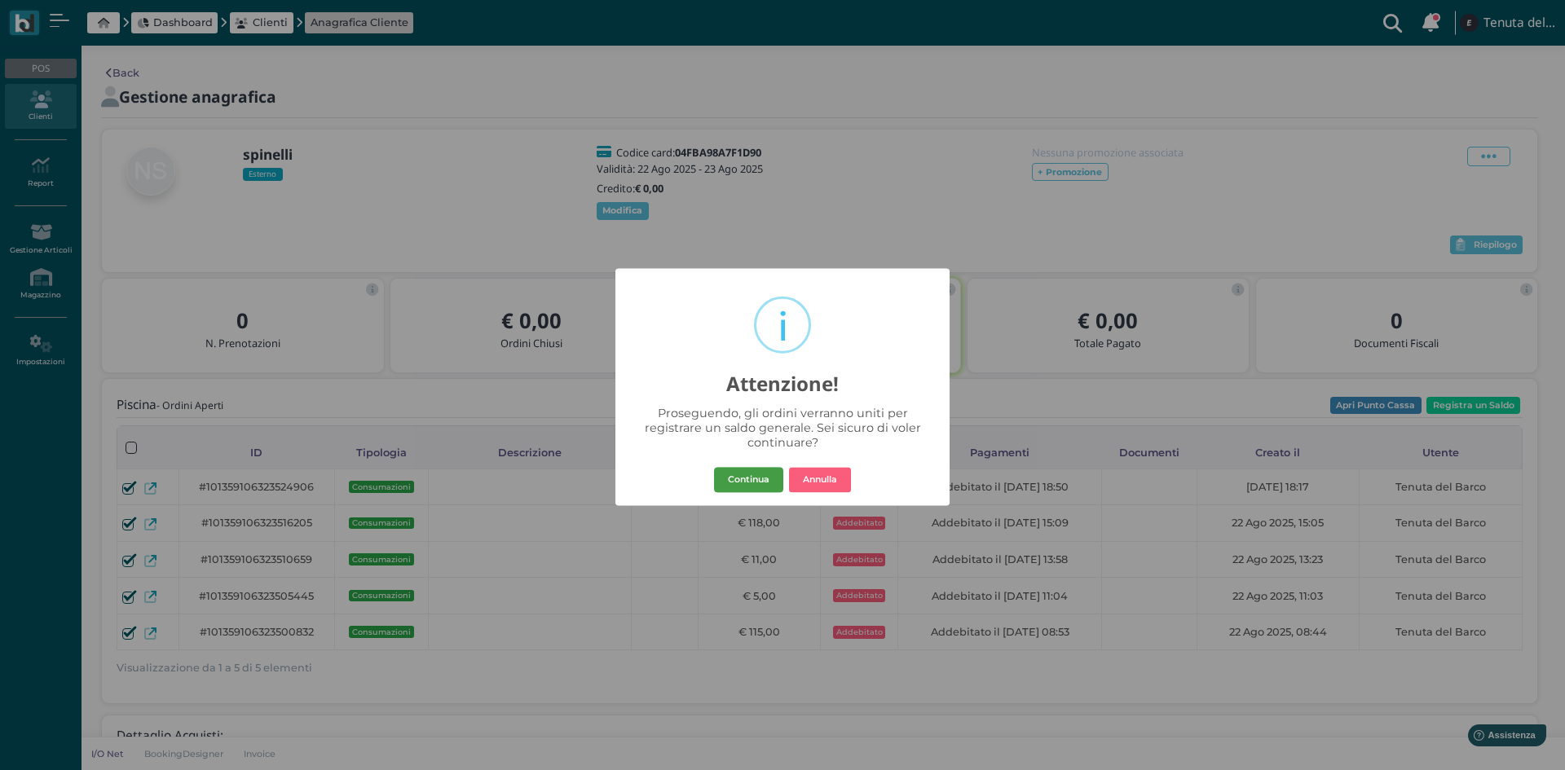
click at [761, 468] on button "Continua" at bounding box center [748, 480] width 69 height 26
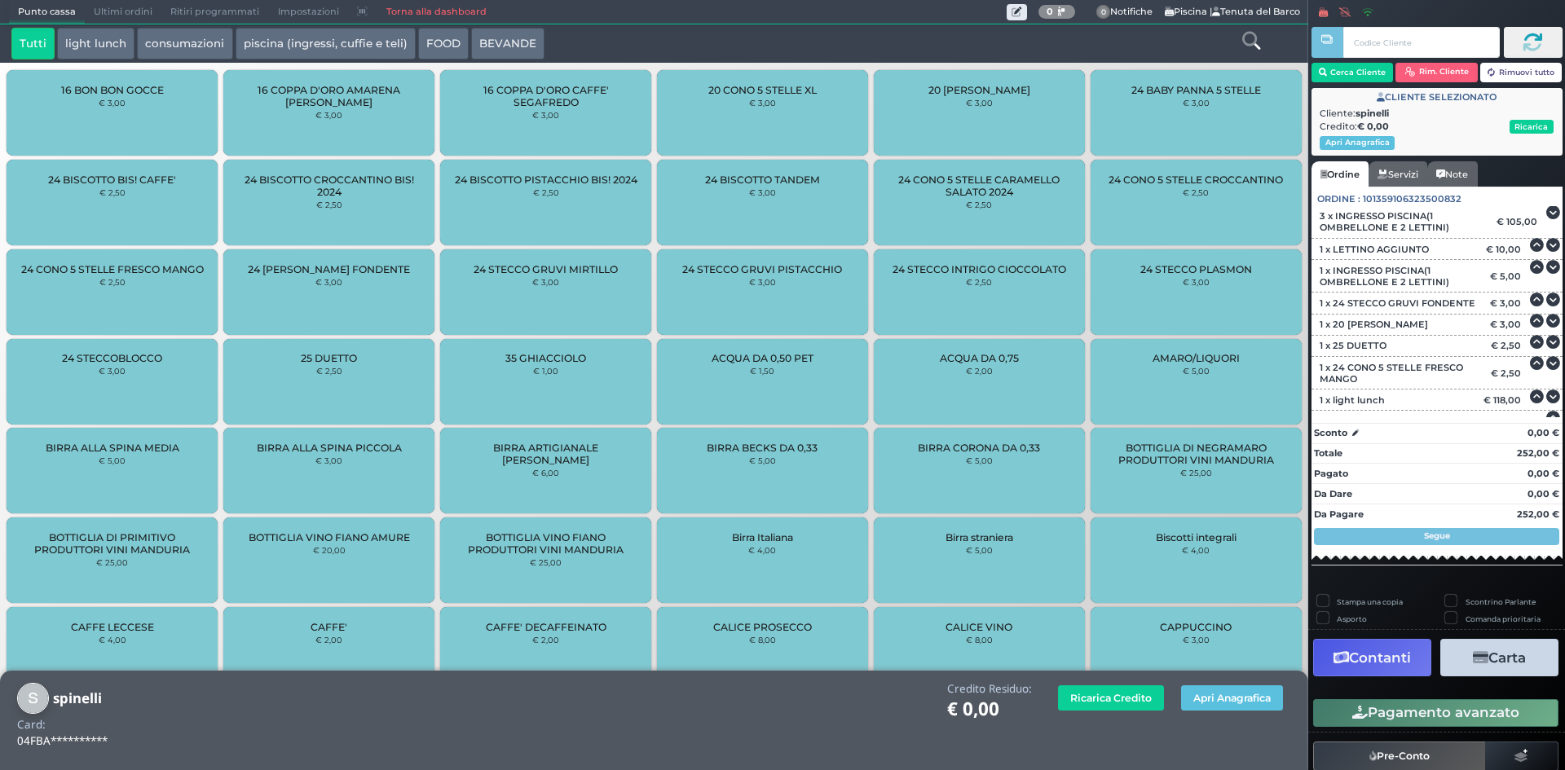
scroll to position [37, 0]
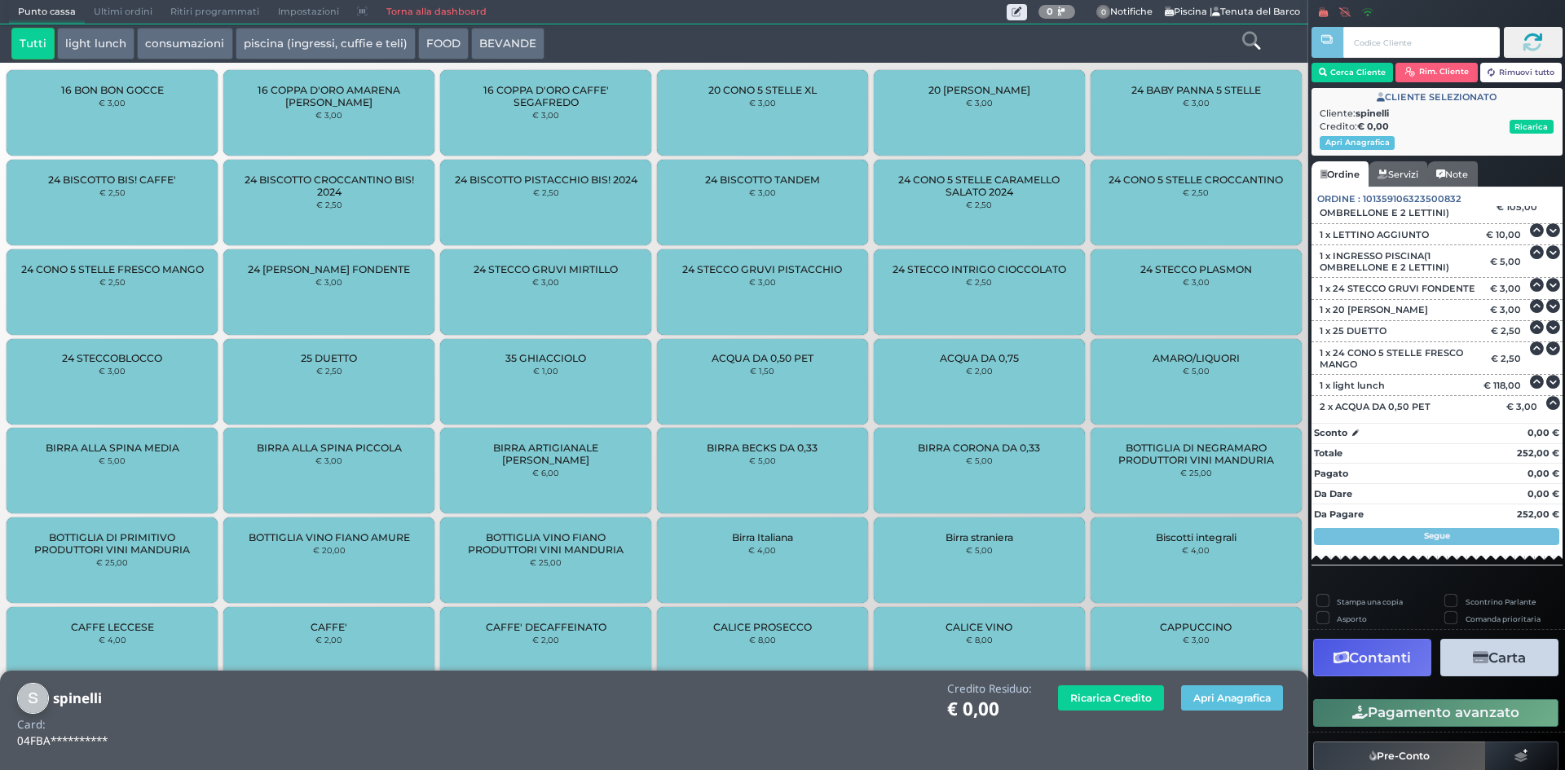
click at [1486, 653] on button "Carta" at bounding box center [1500, 657] width 118 height 37
